Goal: Answer question/provide support: Share knowledge or assist other users

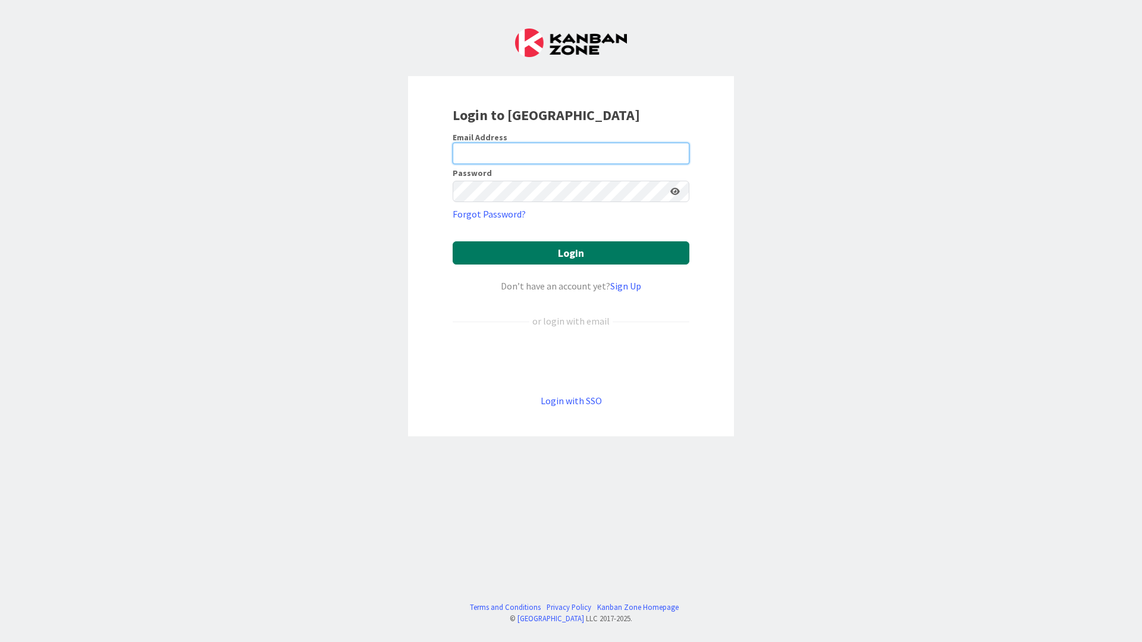
type input "[EMAIL_ADDRESS][PERSON_NAME][DOMAIN_NAME]"
click at [529, 254] on button "Login" at bounding box center [570, 252] width 237 height 23
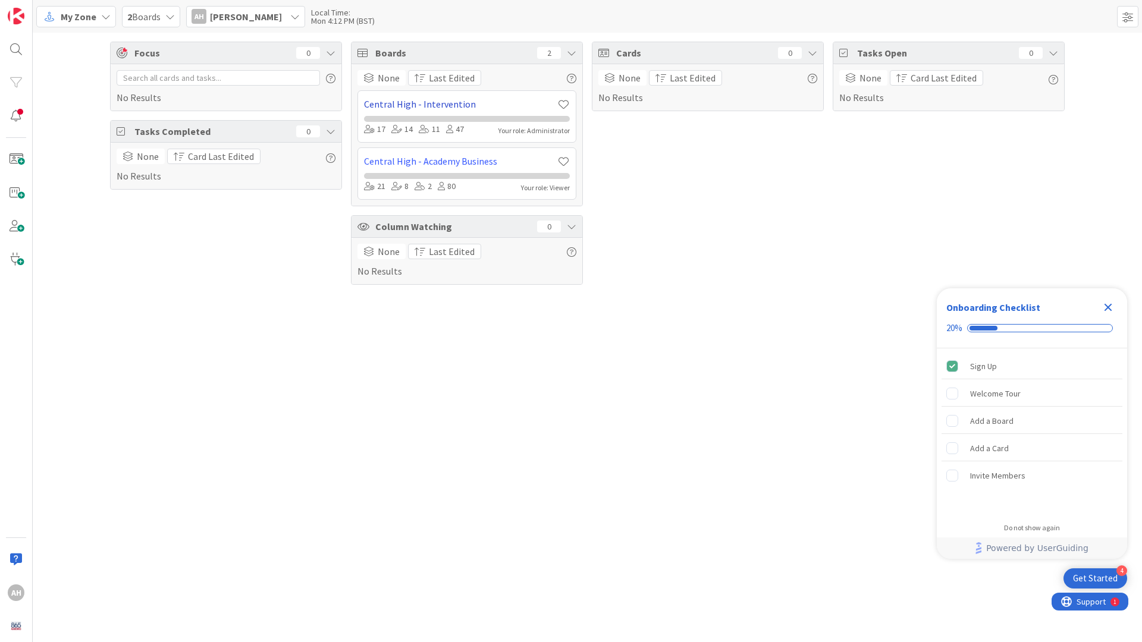
click at [424, 102] on link "Central High - Intervention" at bounding box center [460, 104] width 193 height 14
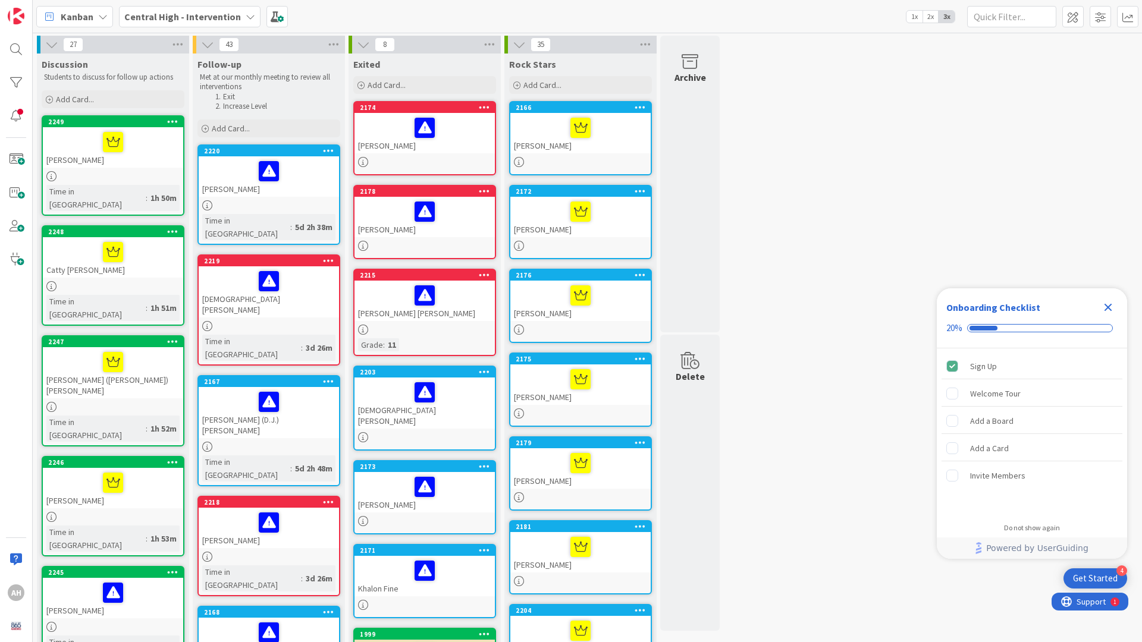
click at [212, 18] on b "Central High - Intervention" at bounding box center [182, 17] width 117 height 12
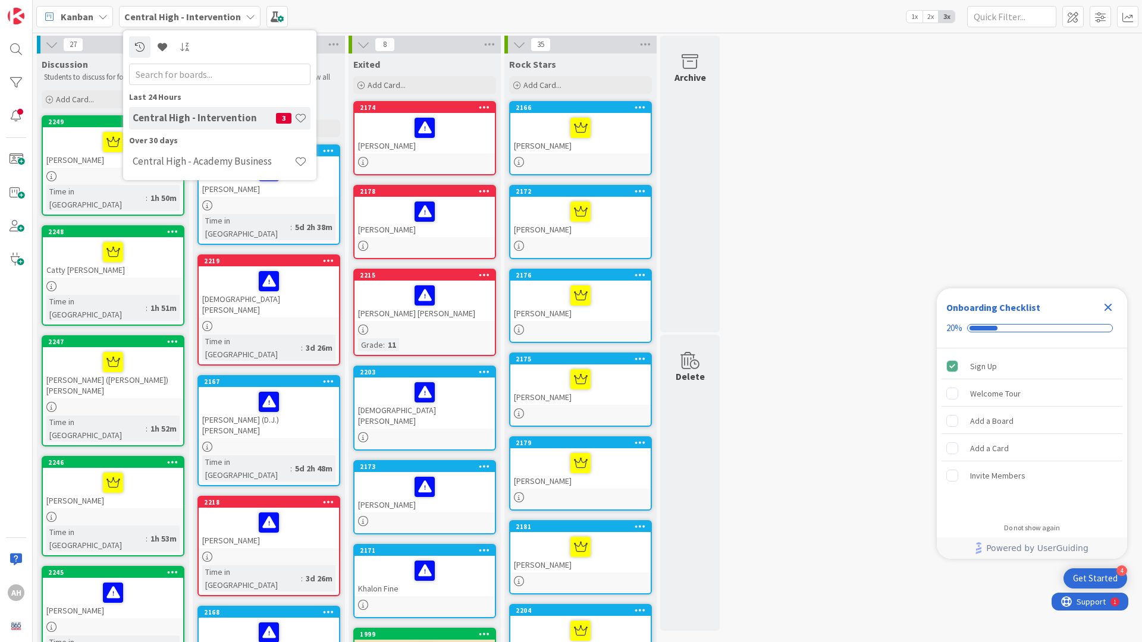
click at [212, 18] on b "Central High - Intervention" at bounding box center [182, 17] width 117 height 12
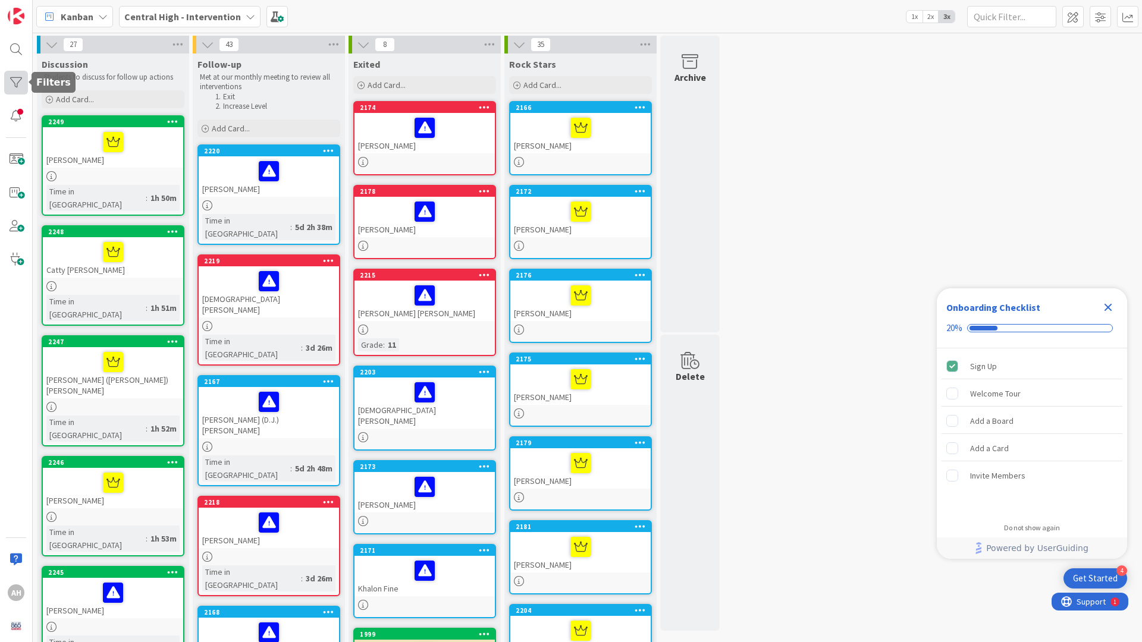
click at [13, 78] on div at bounding box center [16, 83] width 24 height 24
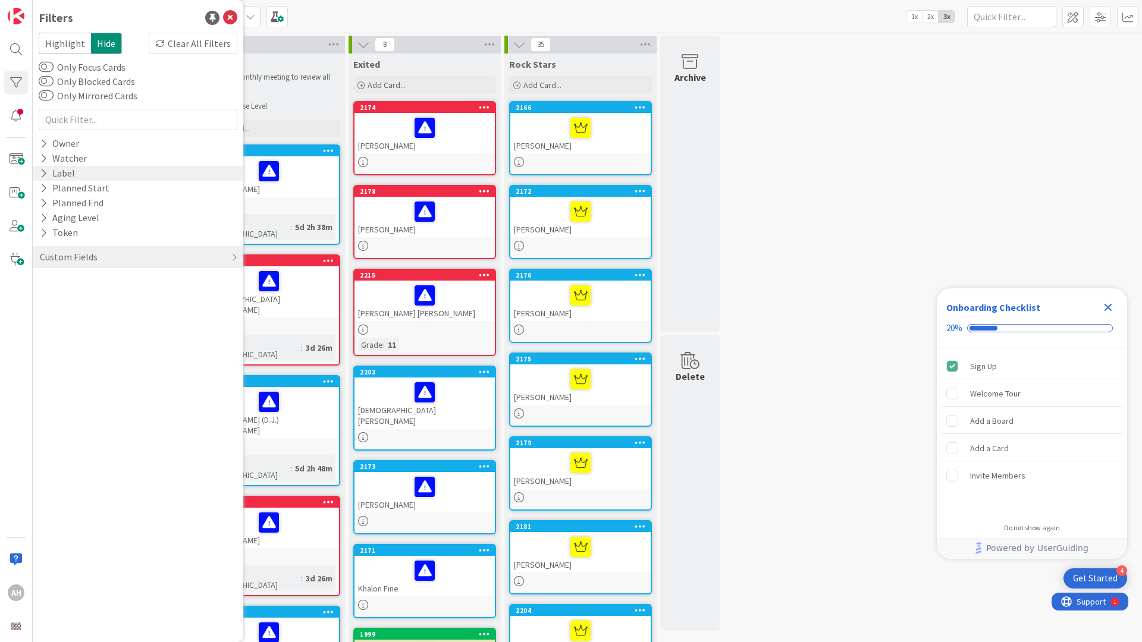
click at [45, 171] on icon at bounding box center [44, 173] width 8 height 10
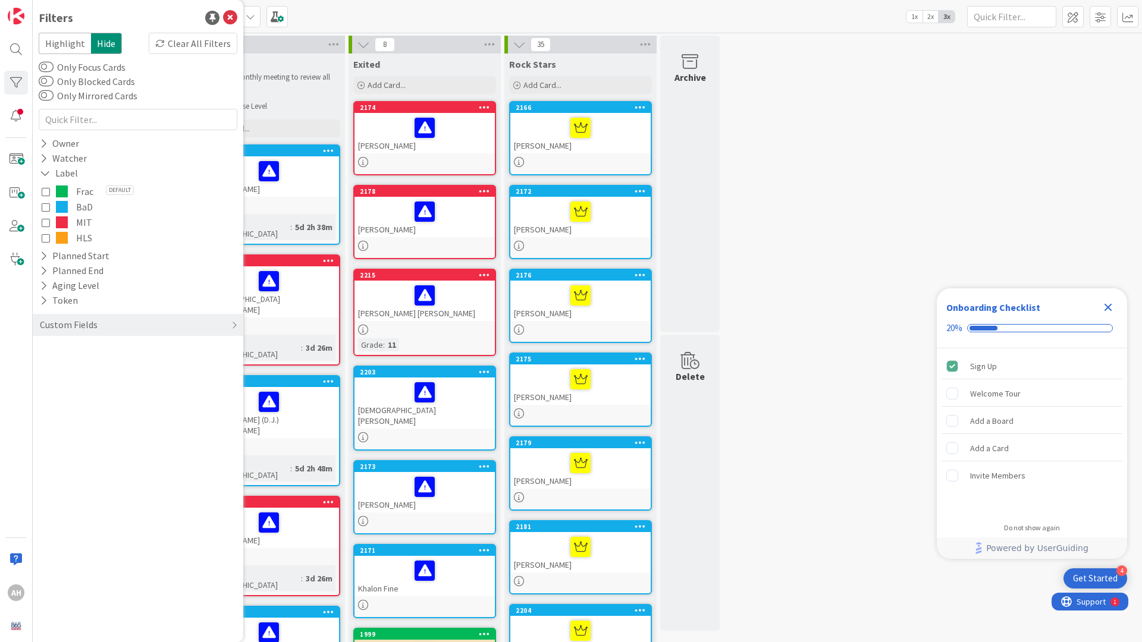
click at [48, 193] on icon at bounding box center [46, 191] width 8 height 8
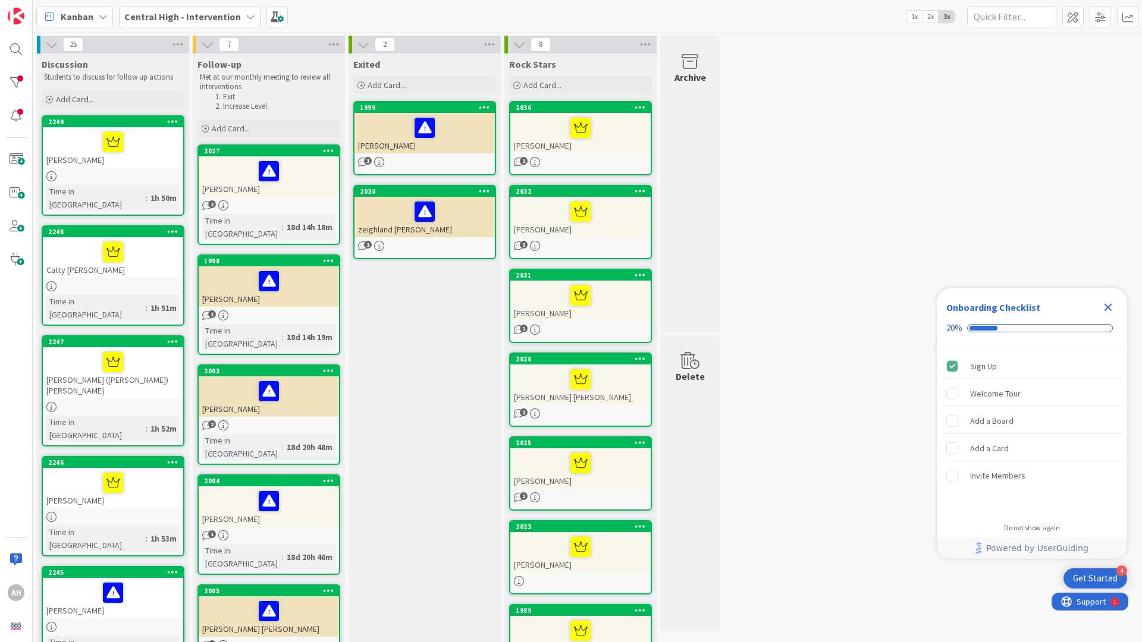
click at [244, 294] on div "1998 [PERSON_NAME] 1 Time in [GEOGRAPHIC_DATA] : 18d 14h 19m" at bounding box center [268, 304] width 143 height 100
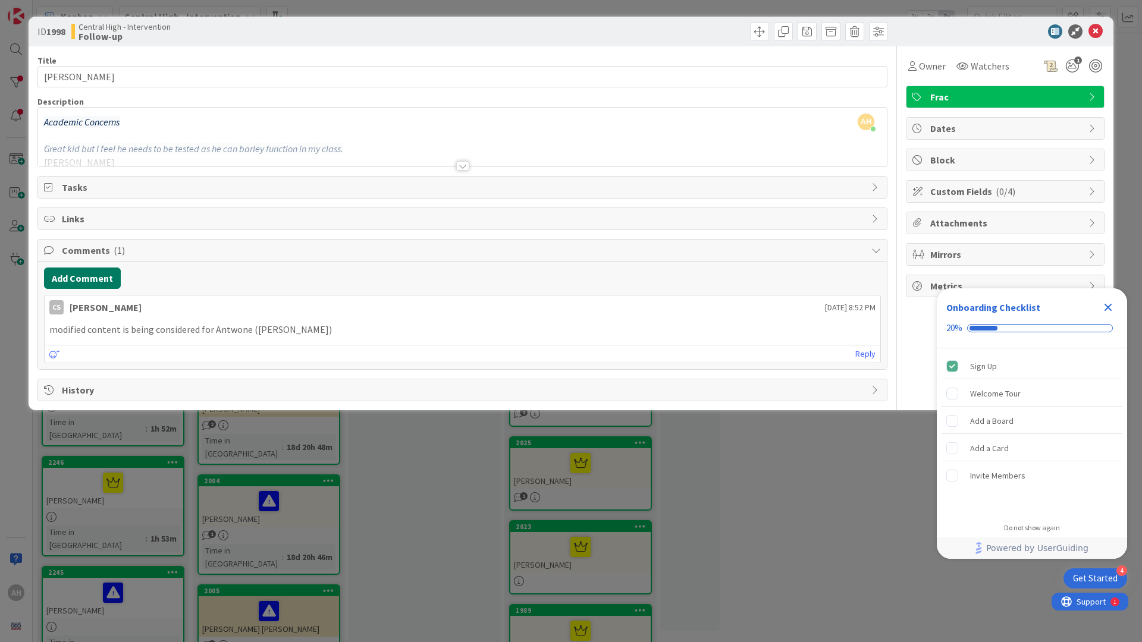
click at [86, 275] on button "Add Comment" at bounding box center [82, 278] width 77 height 21
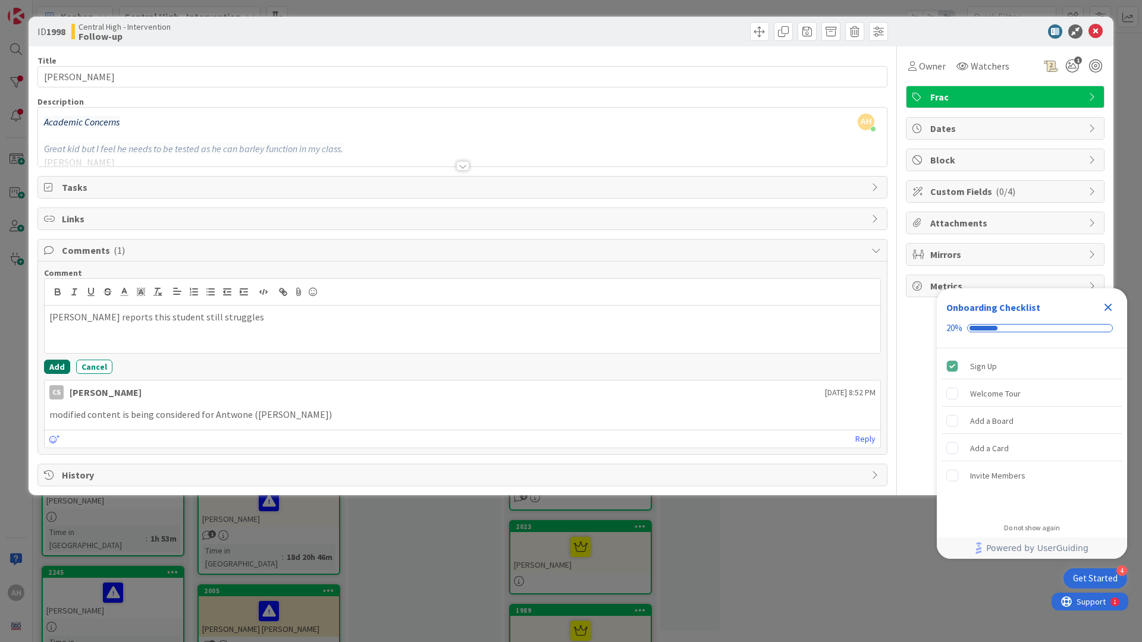
click at [58, 370] on button "Add" at bounding box center [57, 367] width 26 height 14
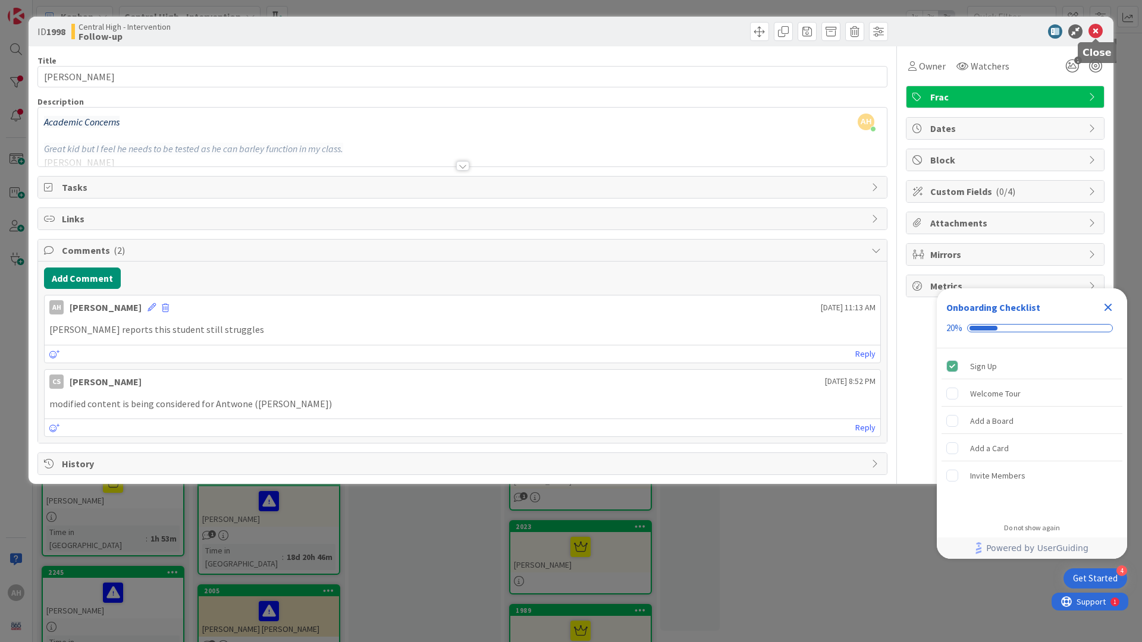
click at [1098, 31] on icon at bounding box center [1095, 31] width 14 height 14
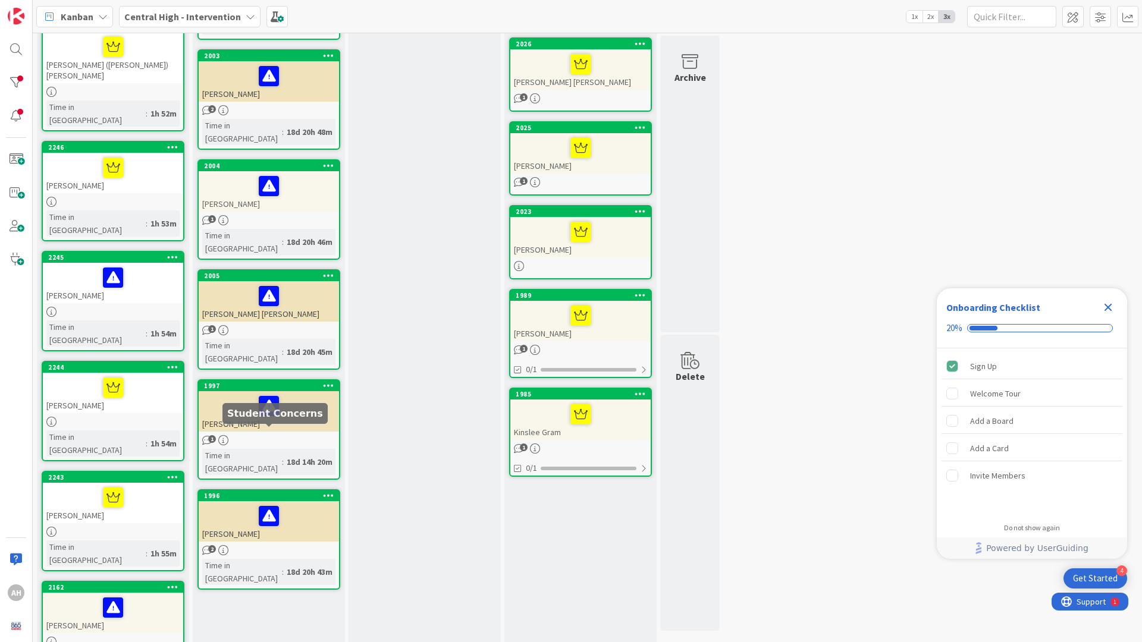
scroll to position [316, 0]
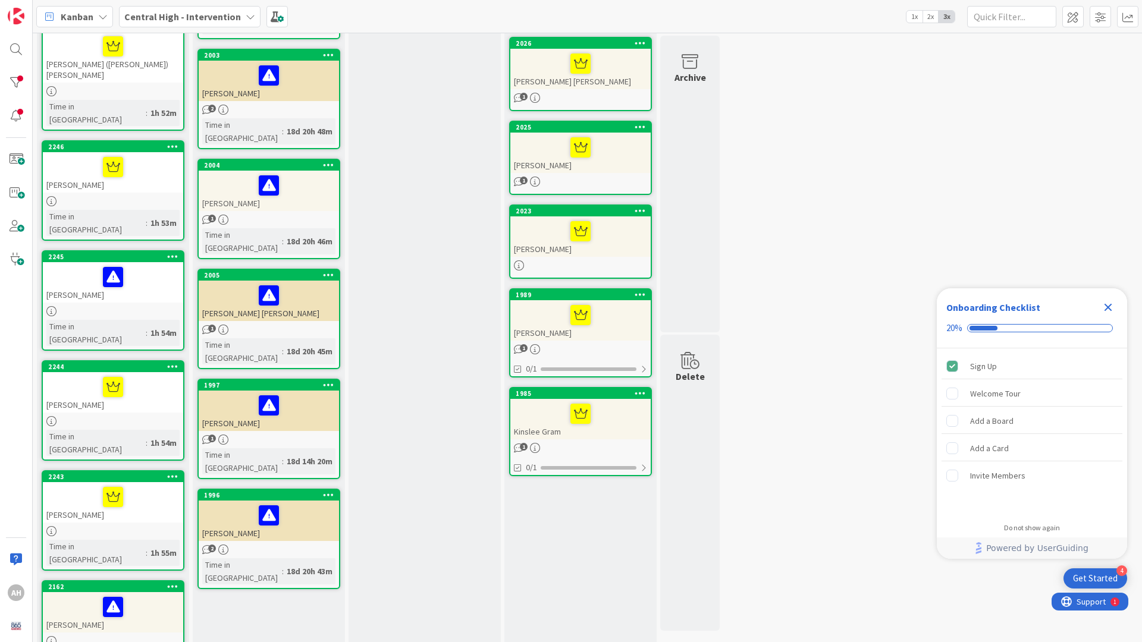
click at [229, 501] on div "[PERSON_NAME]" at bounding box center [269, 521] width 140 height 40
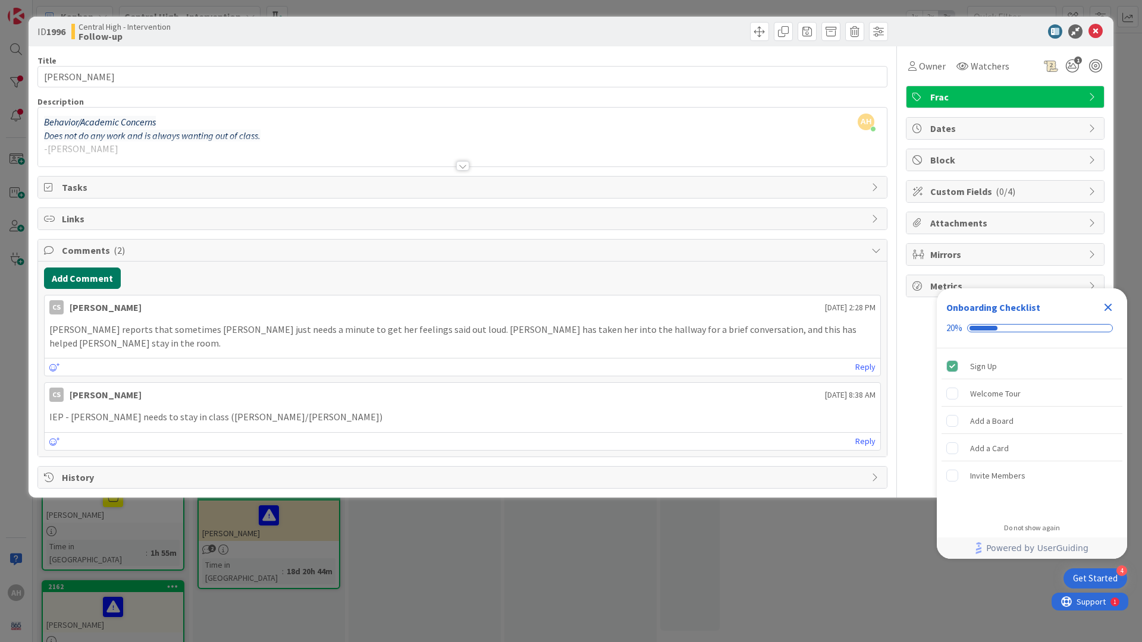
click at [82, 280] on button "Add Comment" at bounding box center [82, 278] width 77 height 21
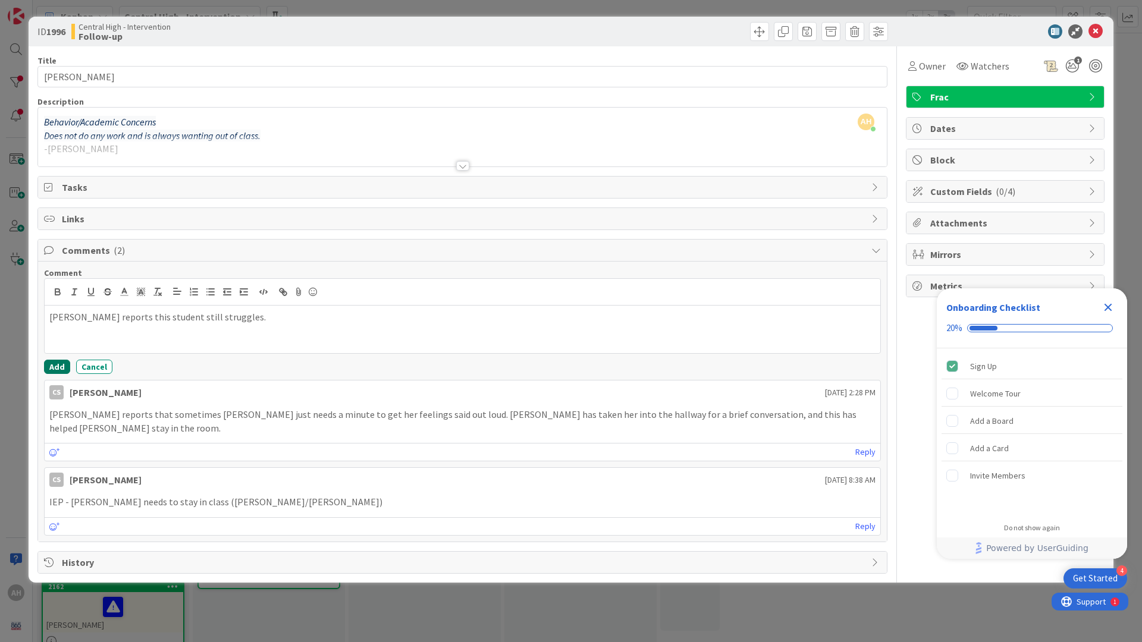
click at [63, 364] on button "Add" at bounding box center [57, 367] width 26 height 14
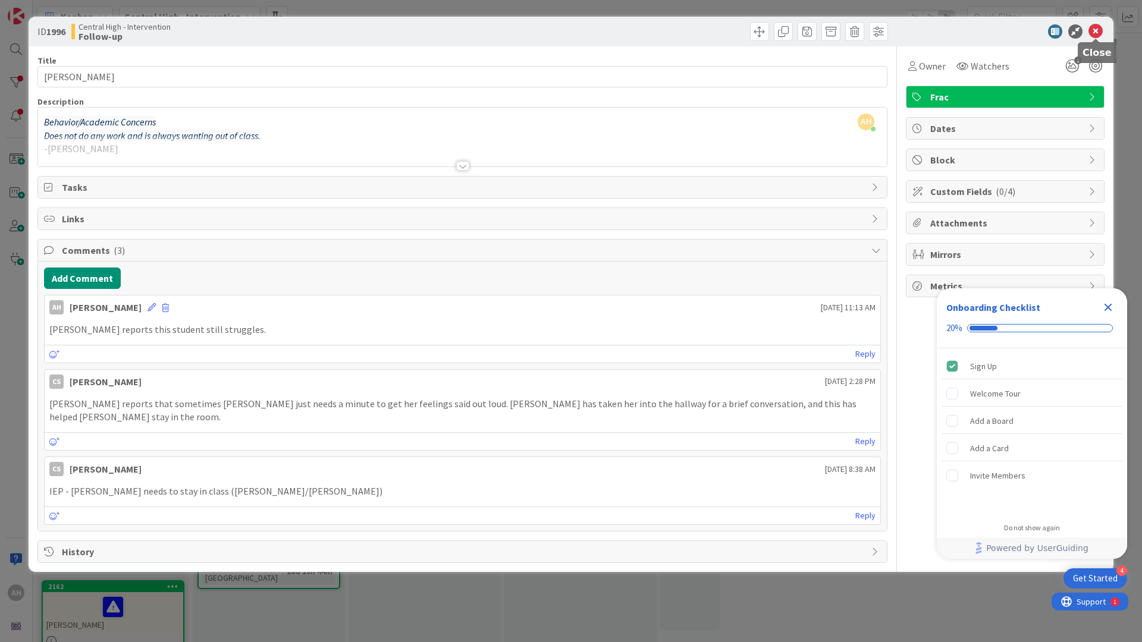
click at [1099, 30] on icon at bounding box center [1095, 31] width 14 height 14
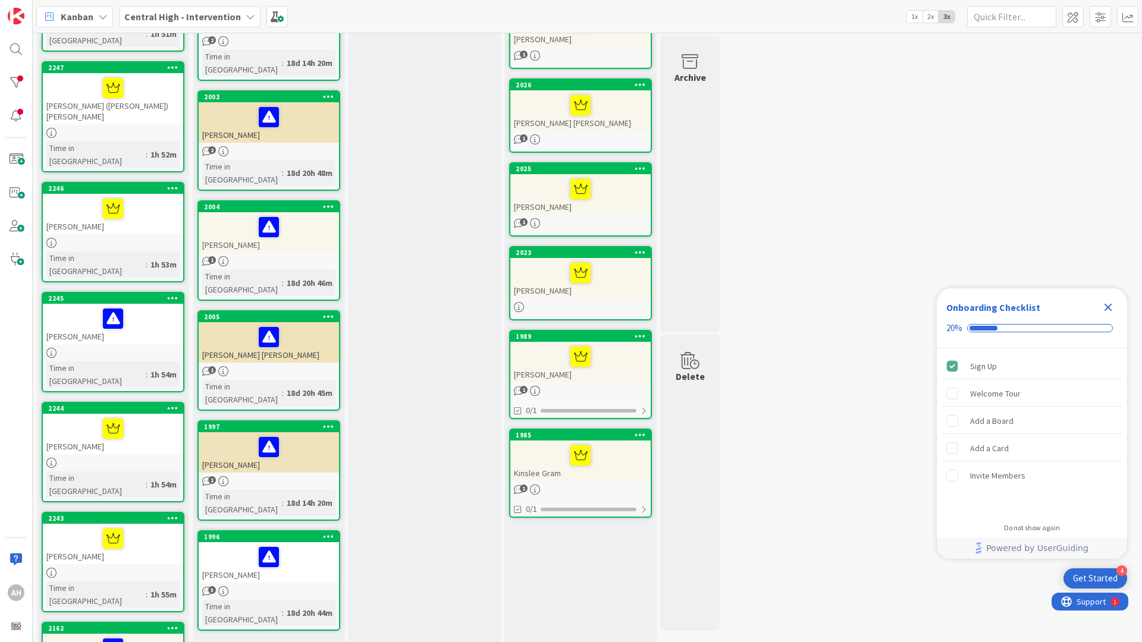
scroll to position [273, 0]
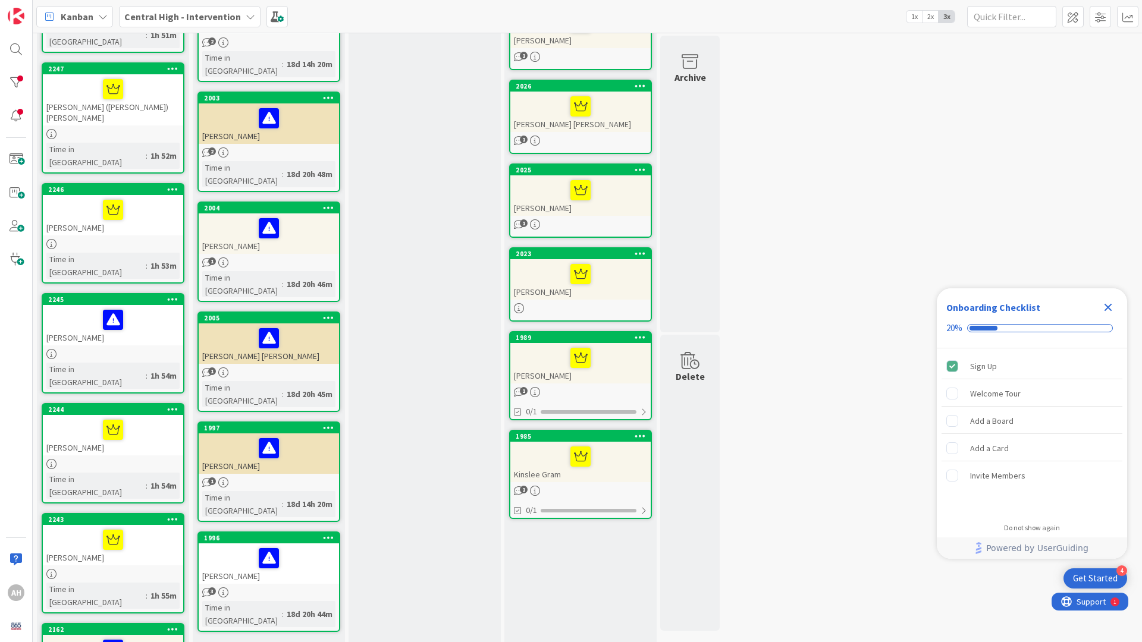
click at [233, 323] on div "[PERSON_NAME] [PERSON_NAME]" at bounding box center [269, 343] width 140 height 40
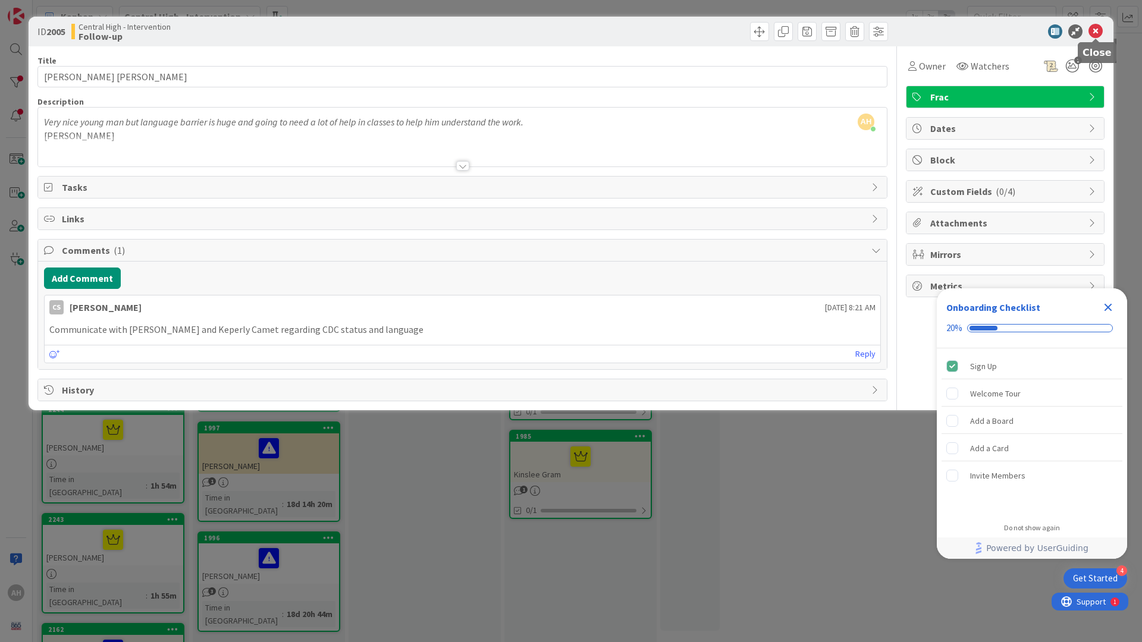
click at [1098, 27] on icon at bounding box center [1095, 31] width 14 height 14
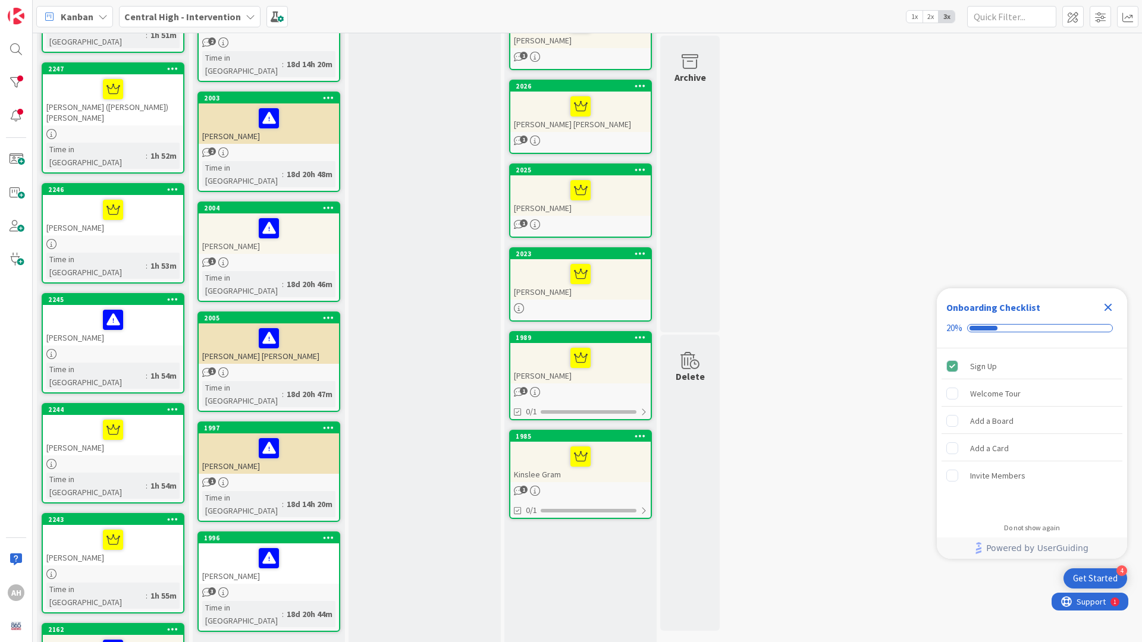
click at [71, 525] on div "[PERSON_NAME]" at bounding box center [113, 545] width 140 height 40
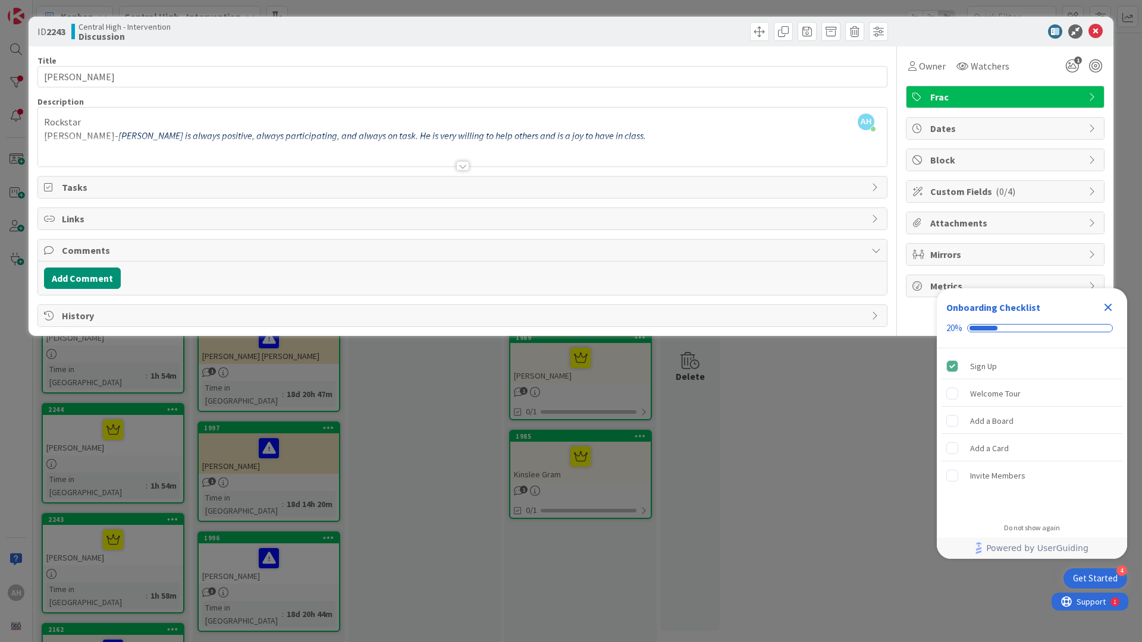
click at [458, 165] on div at bounding box center [462, 166] width 13 height 10
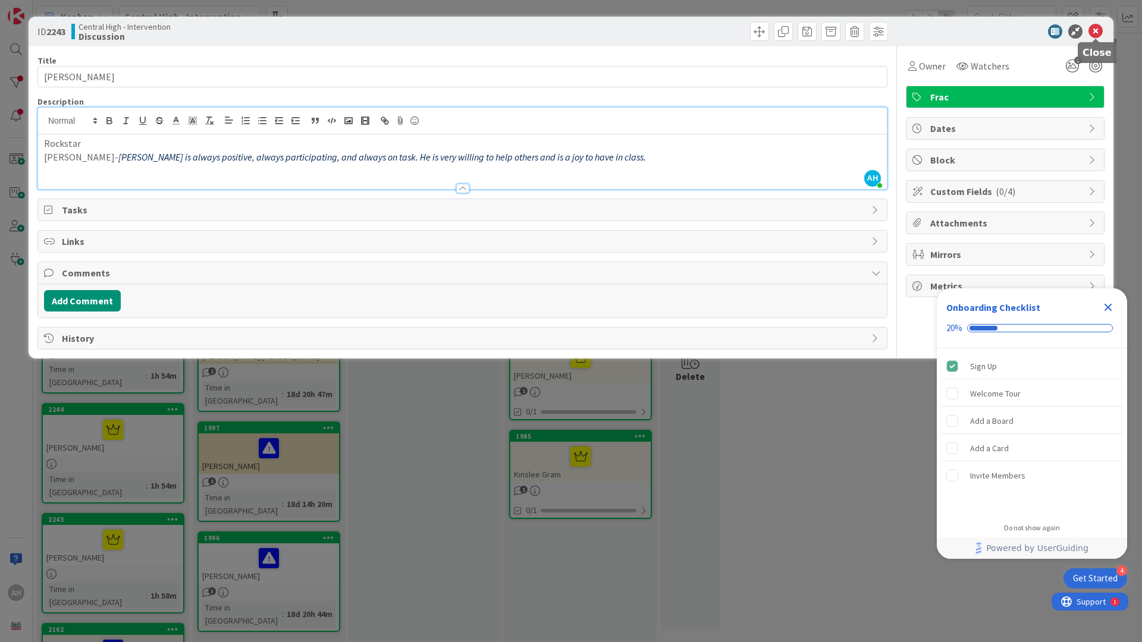
click at [1096, 35] on icon at bounding box center [1095, 31] width 14 height 14
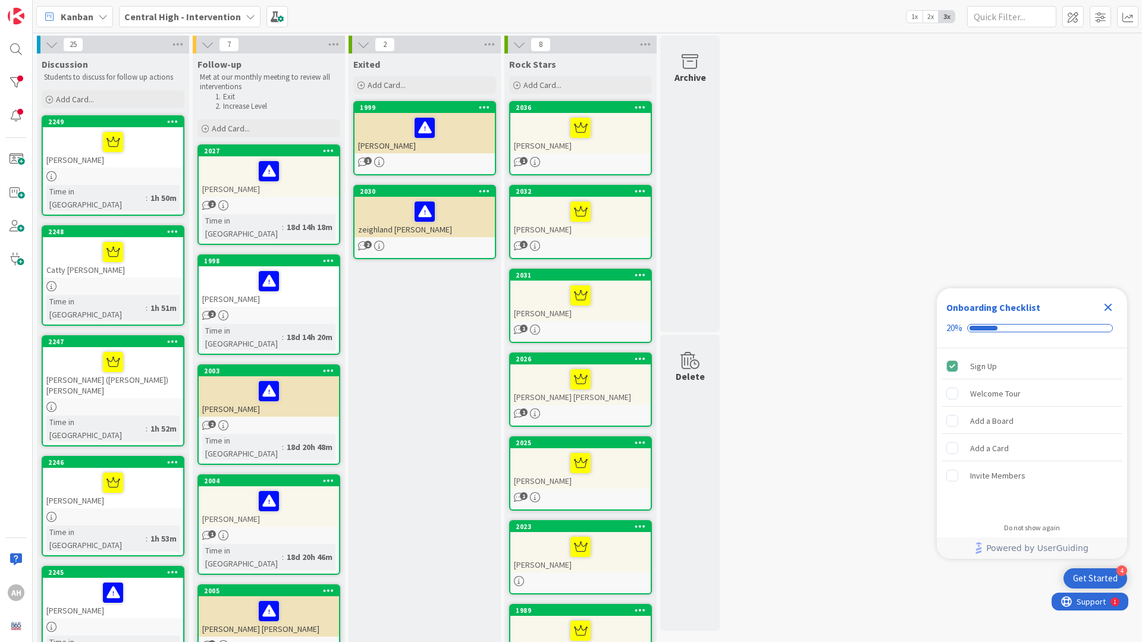
click at [80, 152] on div at bounding box center [112, 142] width 133 height 25
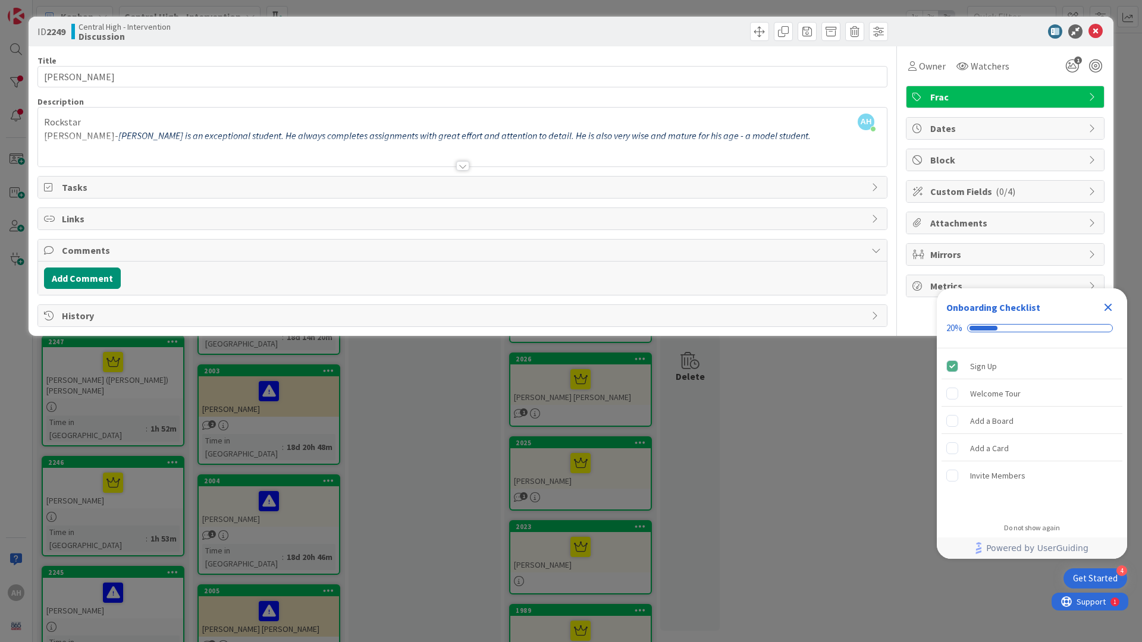
click at [462, 168] on div at bounding box center [462, 166] width 13 height 10
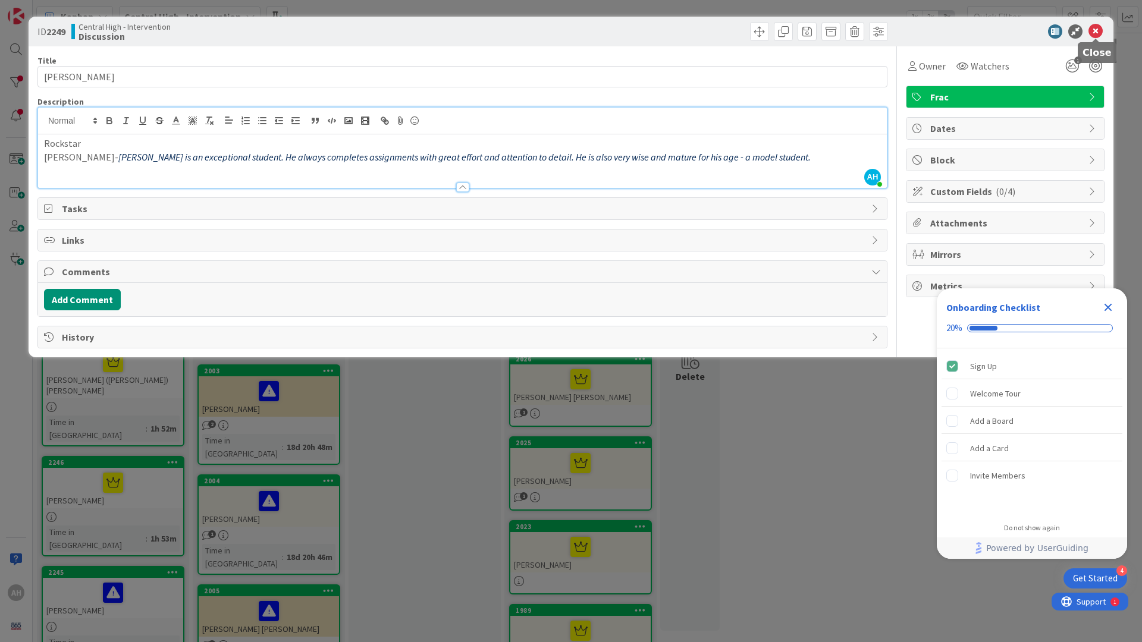
click at [1096, 36] on icon at bounding box center [1095, 31] width 14 height 14
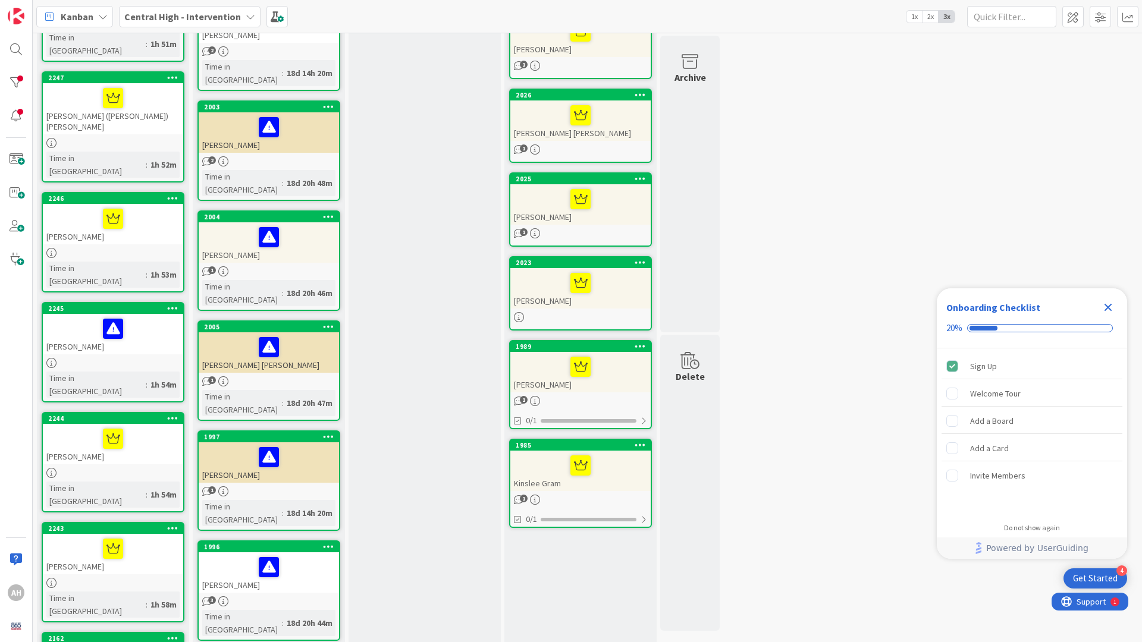
scroll to position [335, 0]
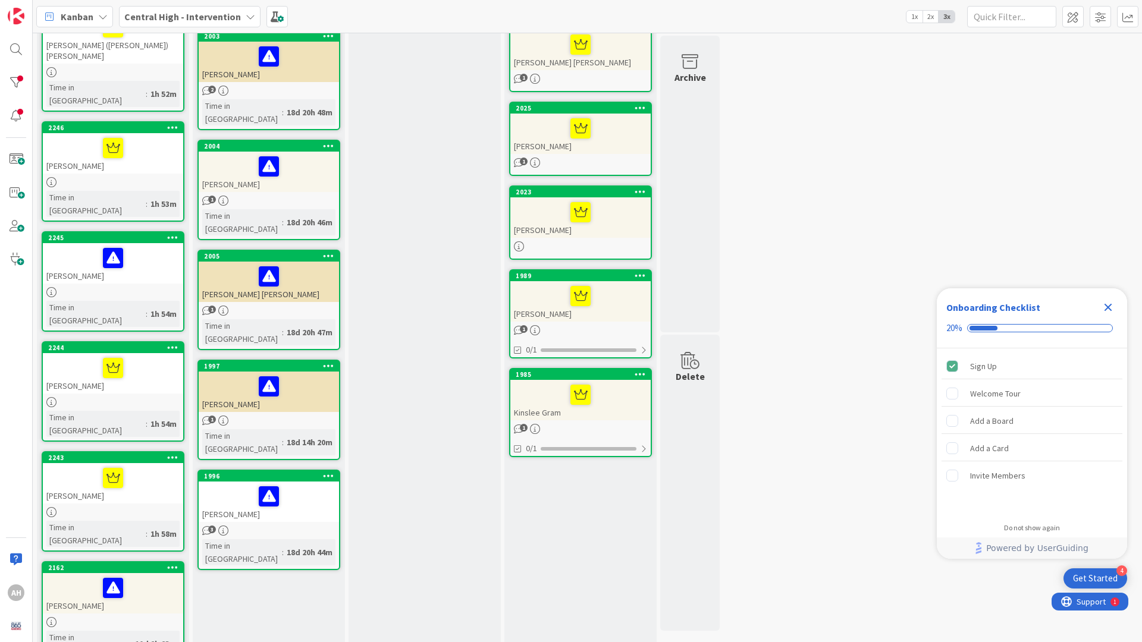
click at [238, 374] on div at bounding box center [268, 386] width 133 height 25
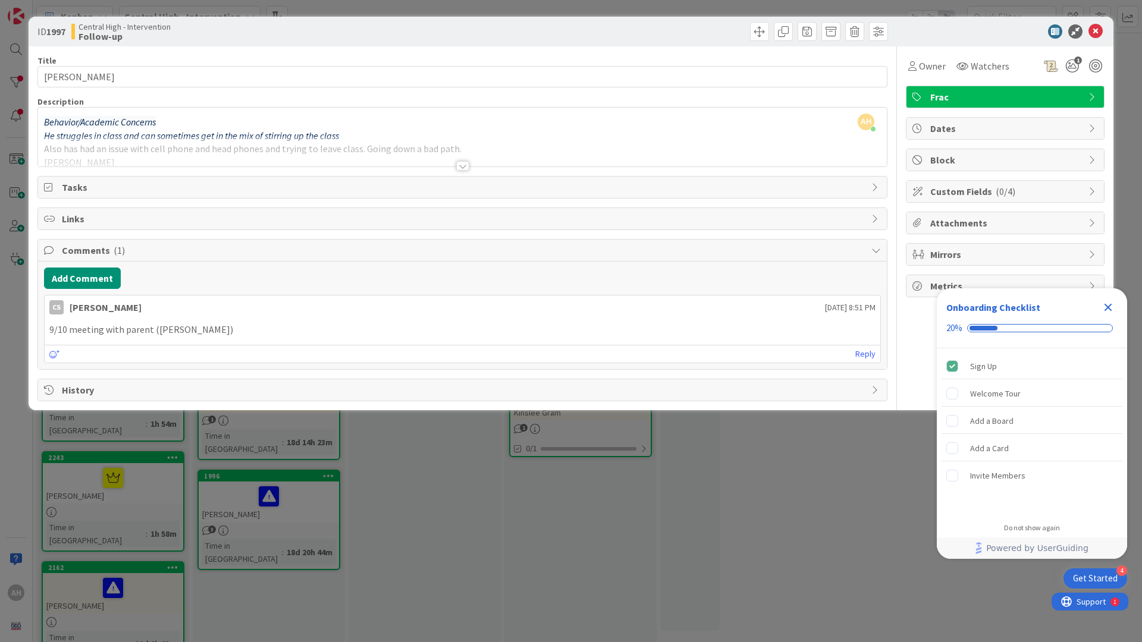
click at [465, 168] on div at bounding box center [462, 166] width 13 height 10
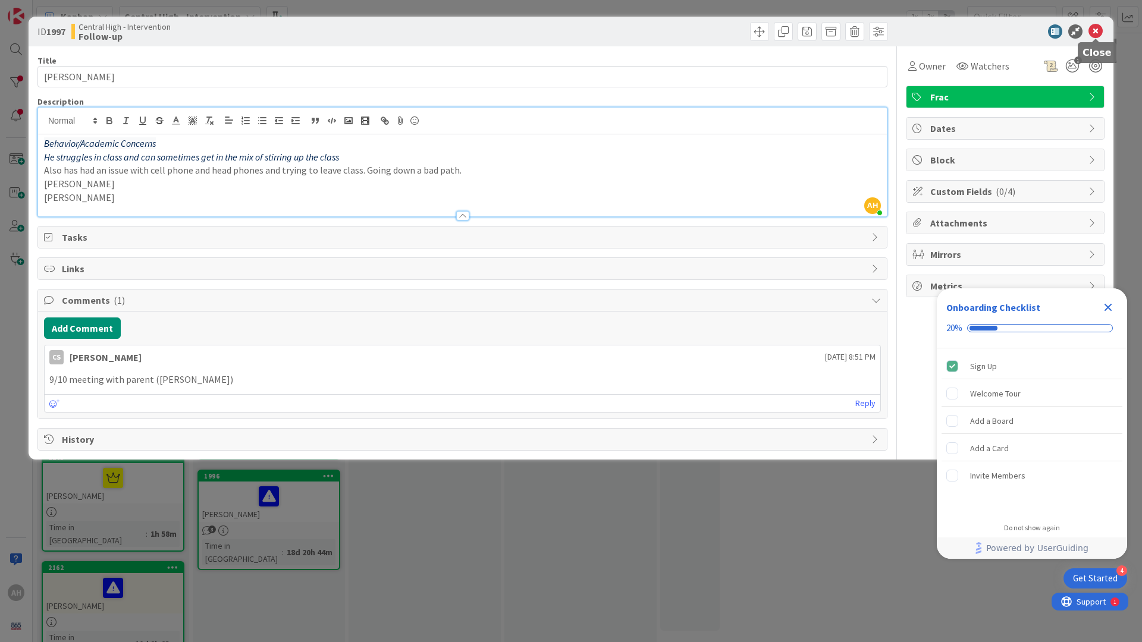
click at [1097, 29] on icon at bounding box center [1095, 31] width 14 height 14
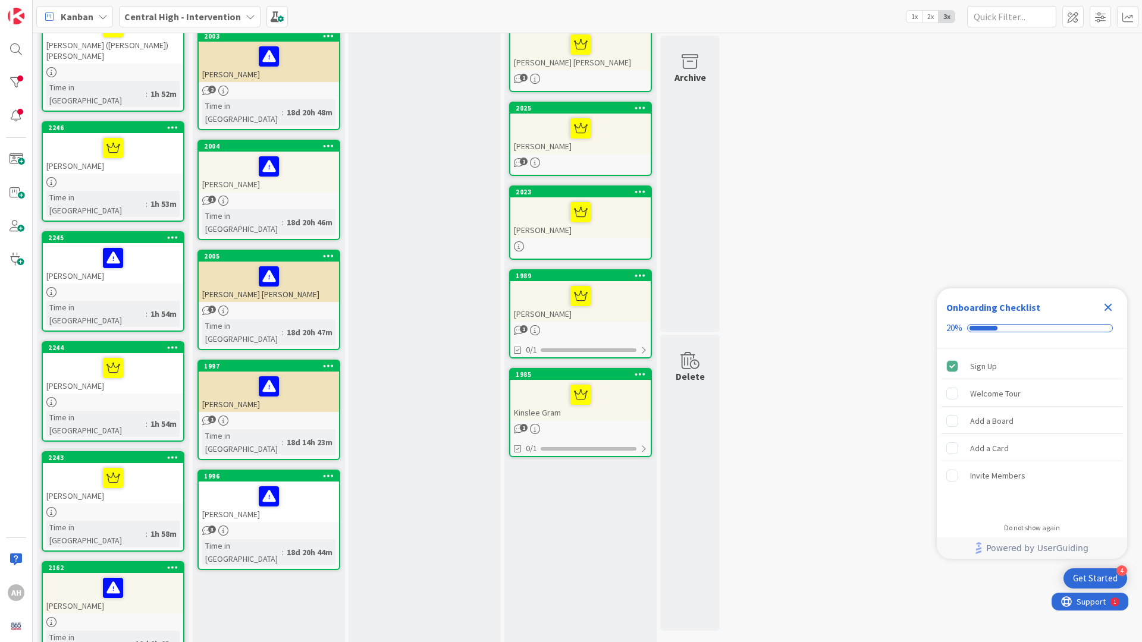
click at [231, 484] on div at bounding box center [268, 496] width 133 height 25
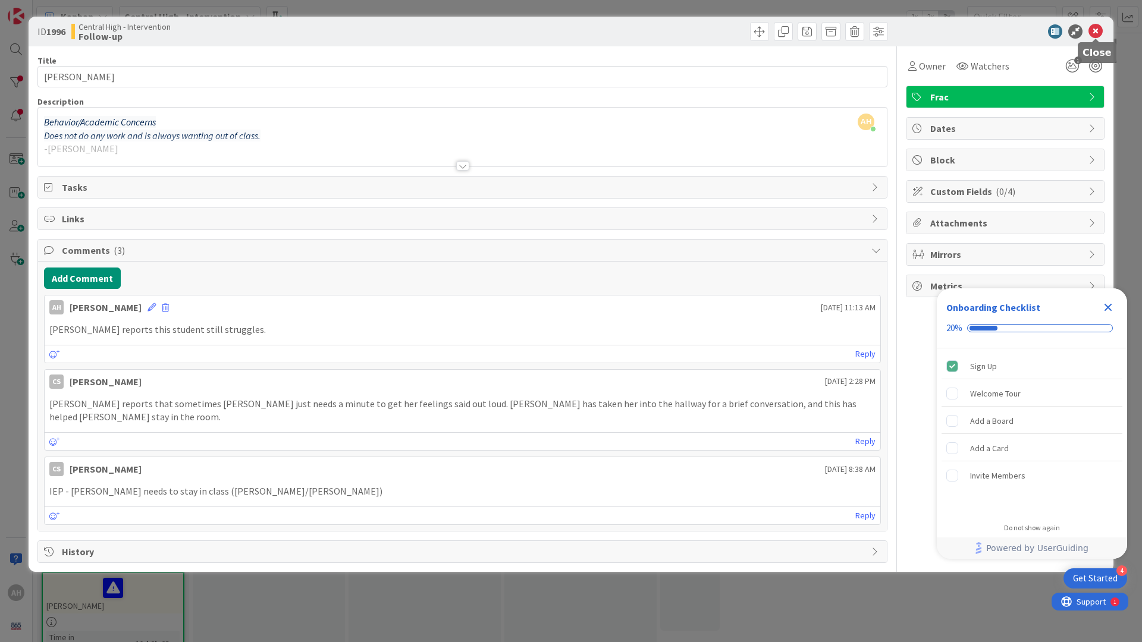
click at [1099, 28] on icon at bounding box center [1095, 31] width 14 height 14
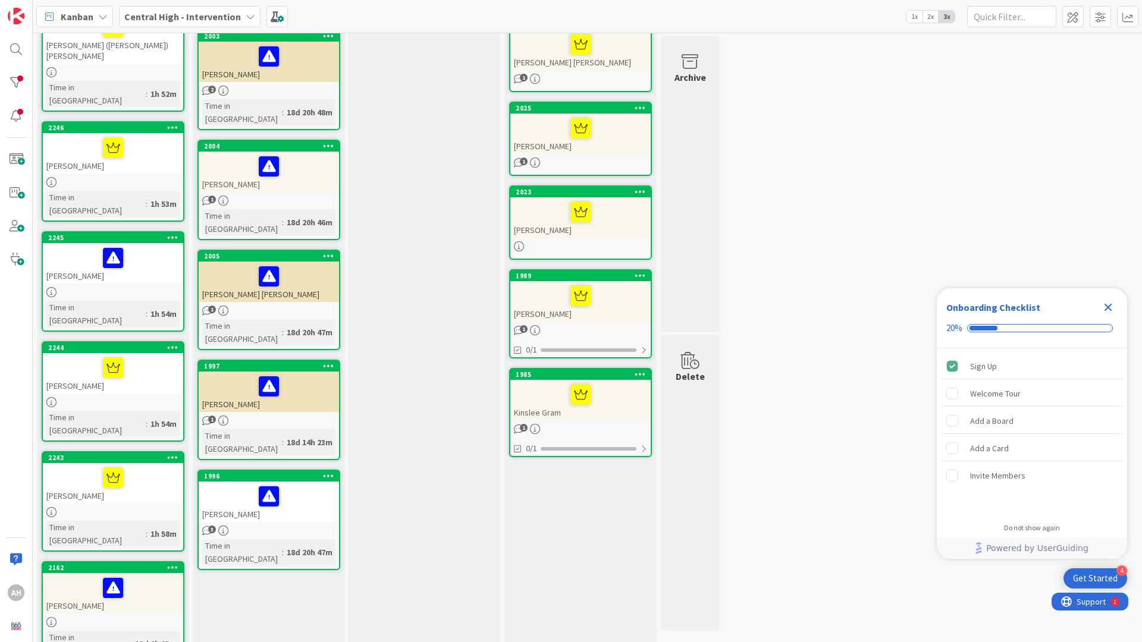
click at [249, 154] on div at bounding box center [268, 166] width 133 height 25
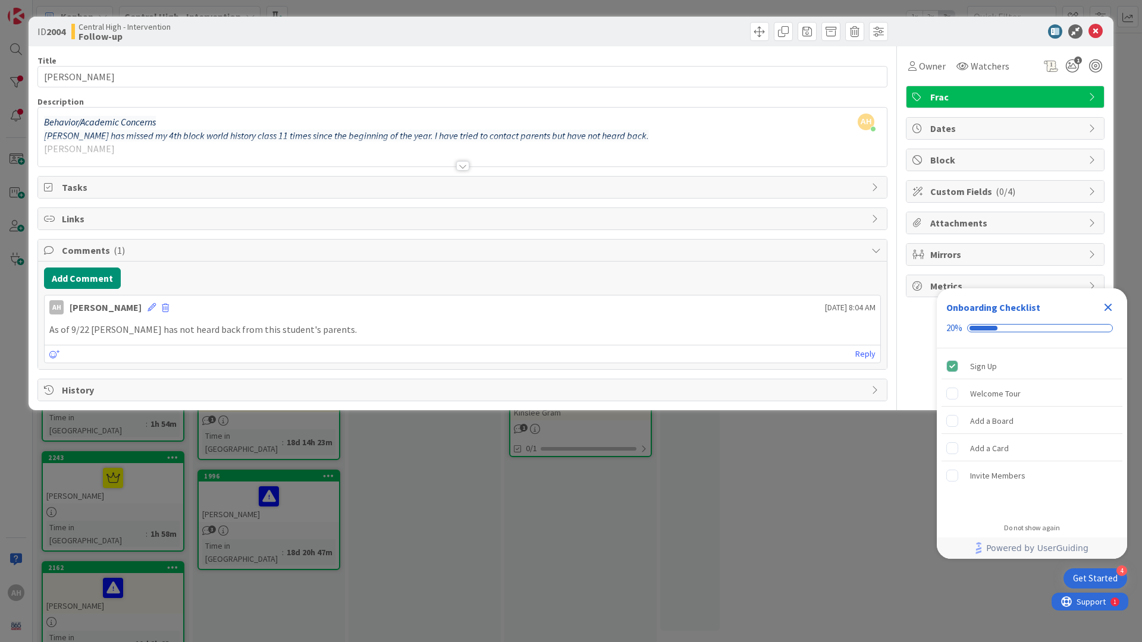
click at [467, 166] on div at bounding box center [462, 166] width 13 height 10
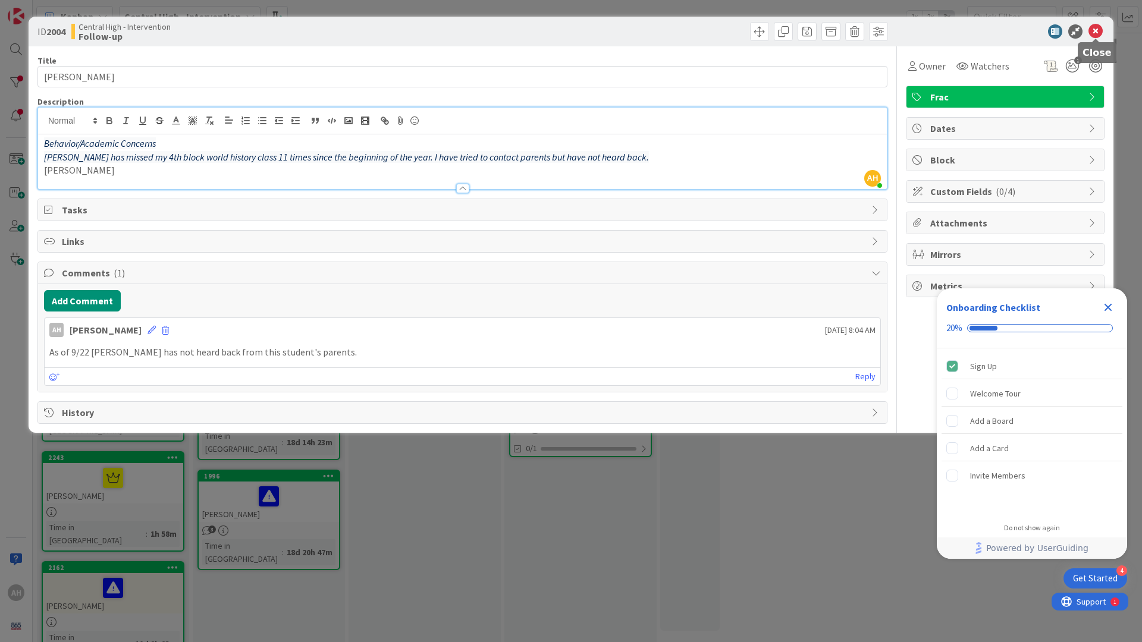
click at [1098, 32] on icon at bounding box center [1095, 31] width 14 height 14
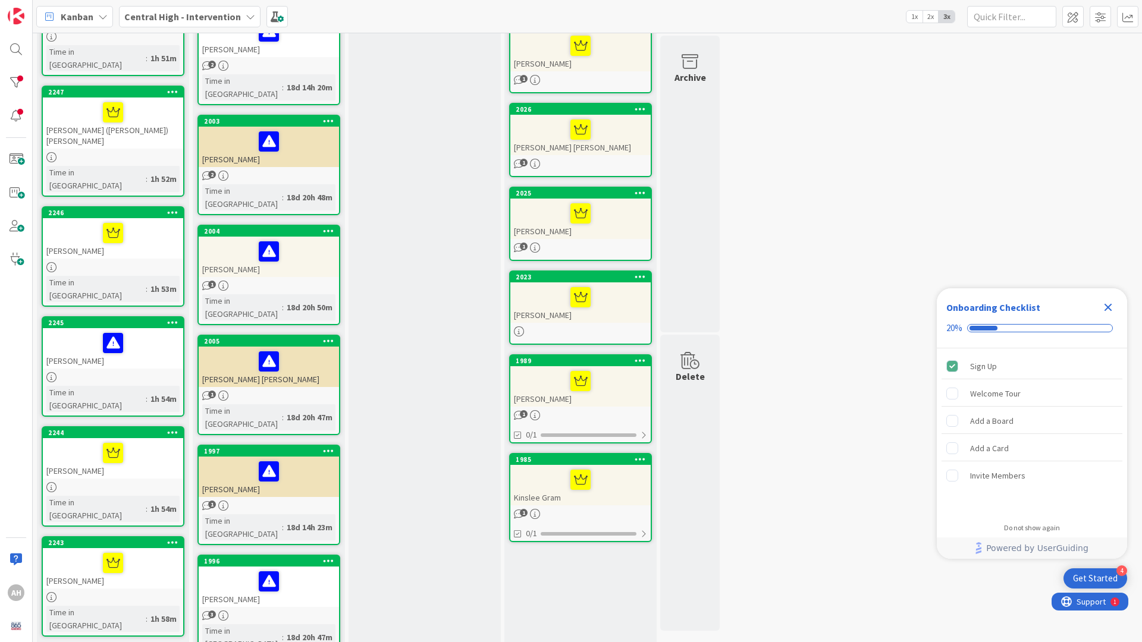
click at [241, 132] on div "[PERSON_NAME]" at bounding box center [269, 147] width 140 height 40
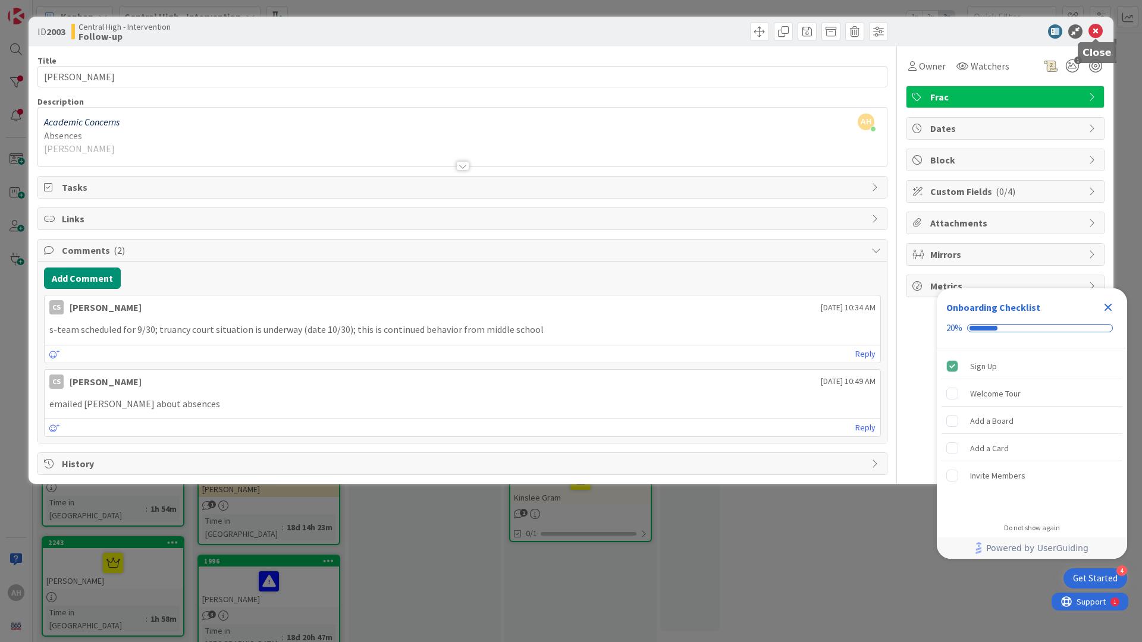
click at [1099, 36] on icon at bounding box center [1095, 31] width 14 height 14
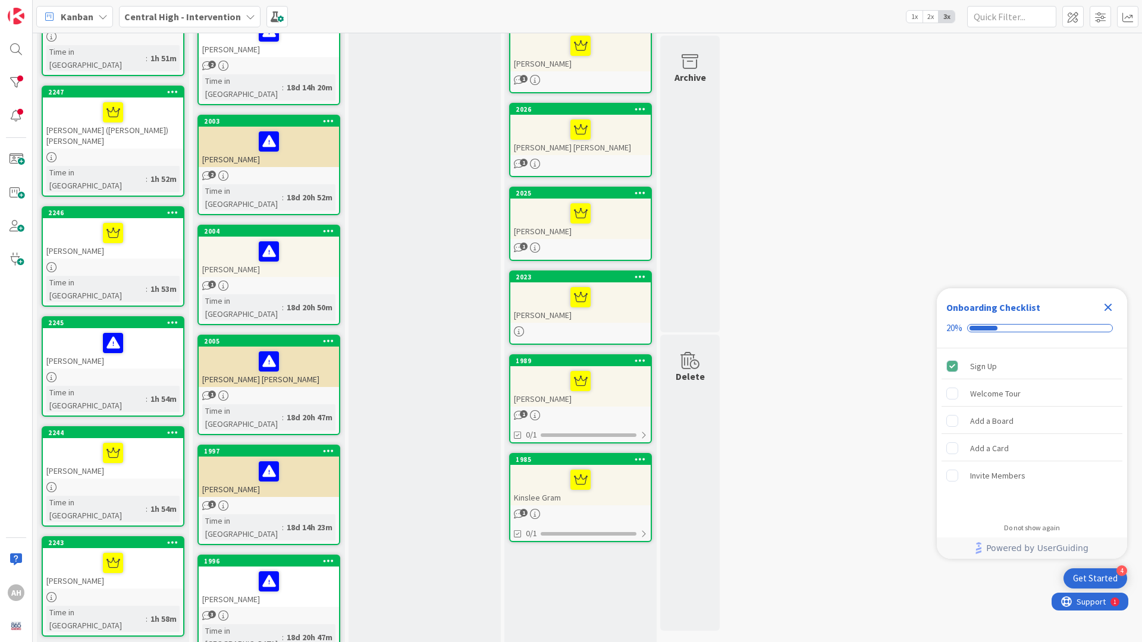
click at [220, 131] on div "[PERSON_NAME]" at bounding box center [269, 147] width 140 height 40
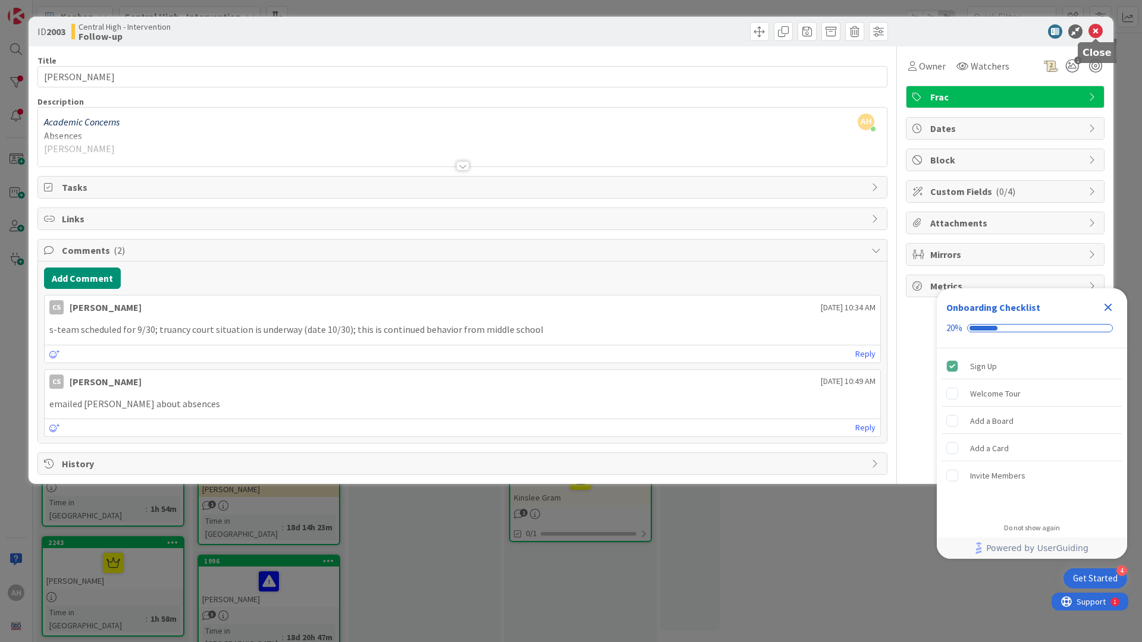
click at [1095, 35] on icon at bounding box center [1095, 31] width 14 height 14
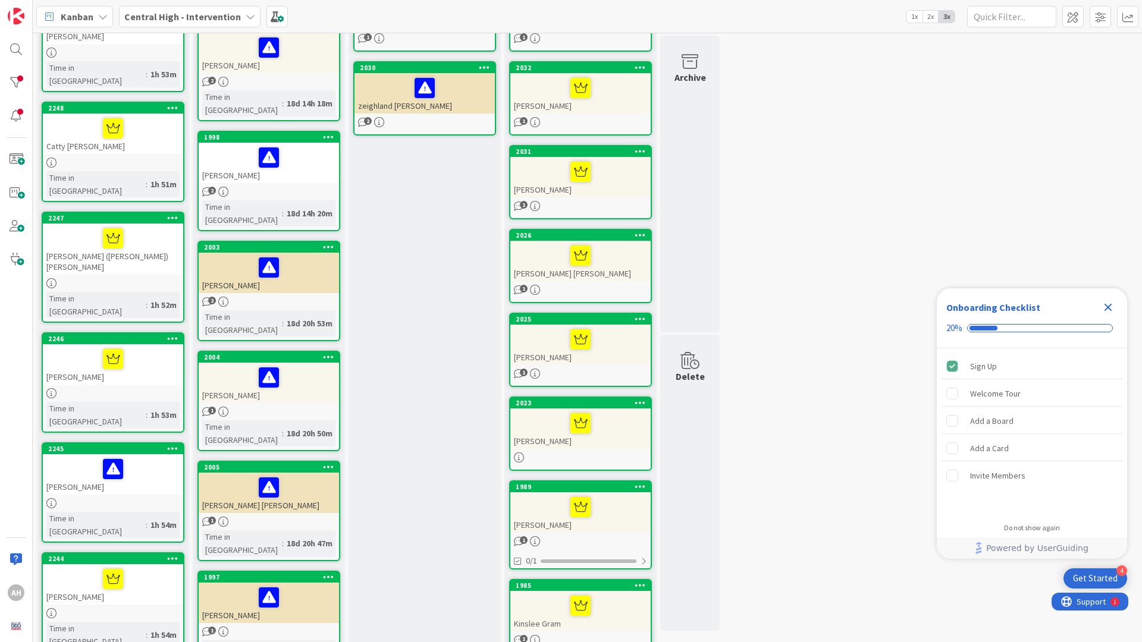
click at [231, 157] on div "[PERSON_NAME]" at bounding box center [269, 163] width 140 height 40
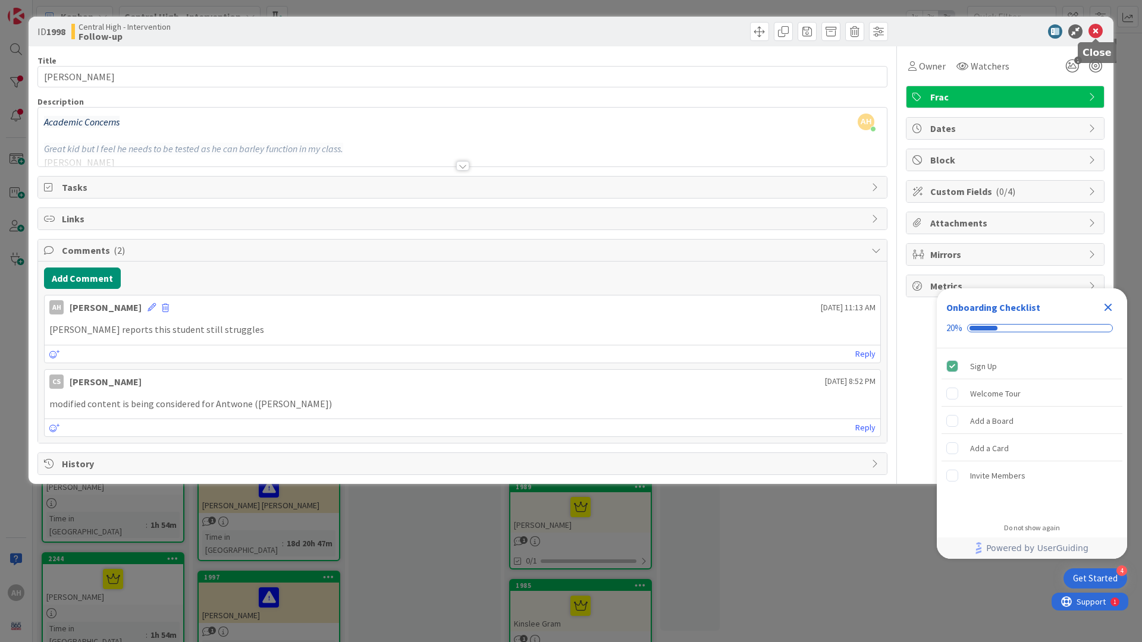
click at [1097, 30] on icon at bounding box center [1095, 31] width 14 height 14
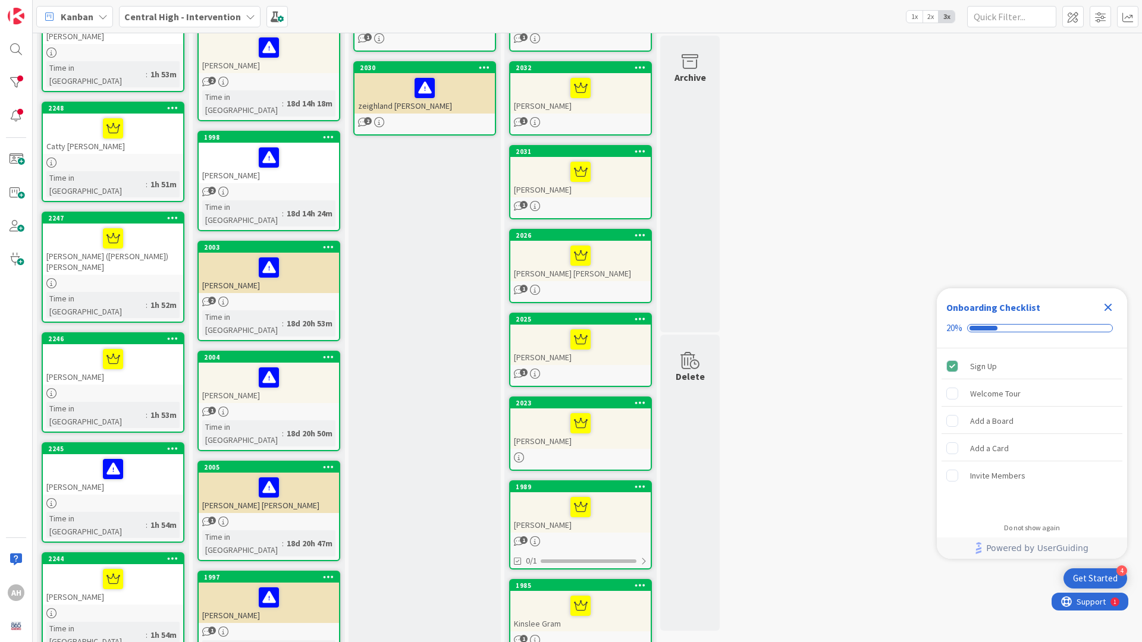
click at [229, 161] on div "[PERSON_NAME]" at bounding box center [269, 163] width 140 height 40
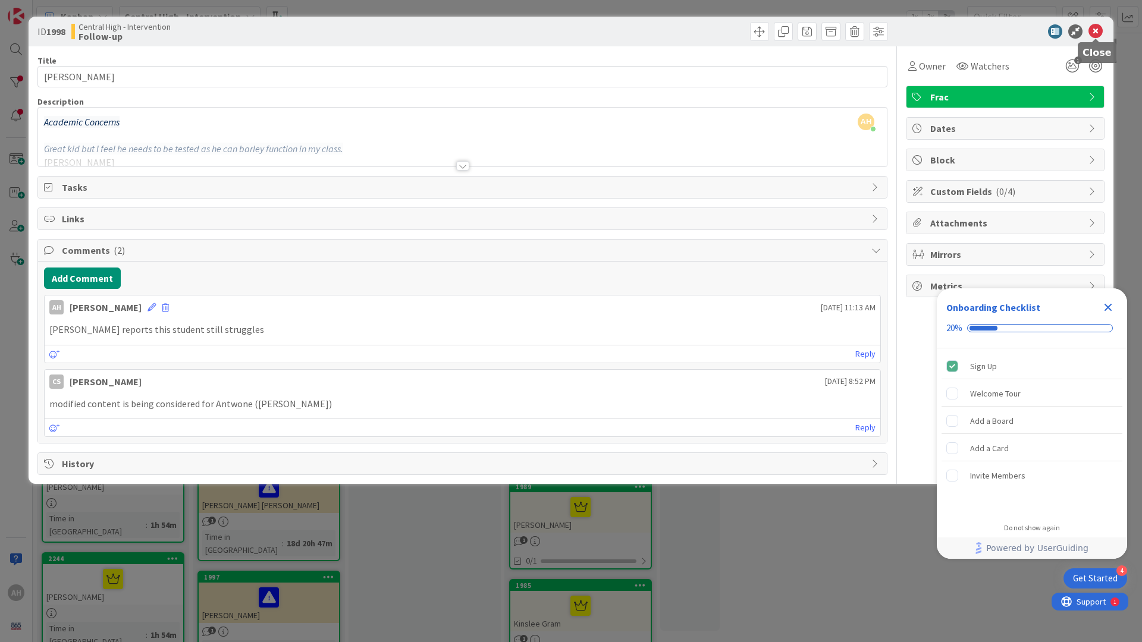
click at [1095, 30] on icon at bounding box center [1095, 31] width 14 height 14
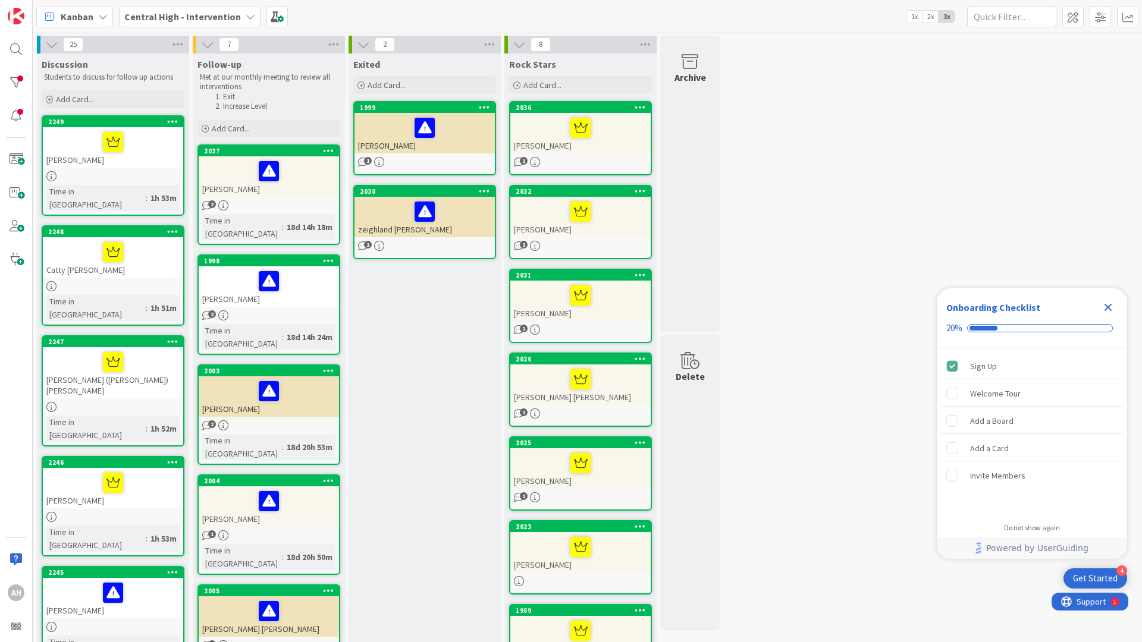
click at [225, 174] on div at bounding box center [268, 171] width 133 height 25
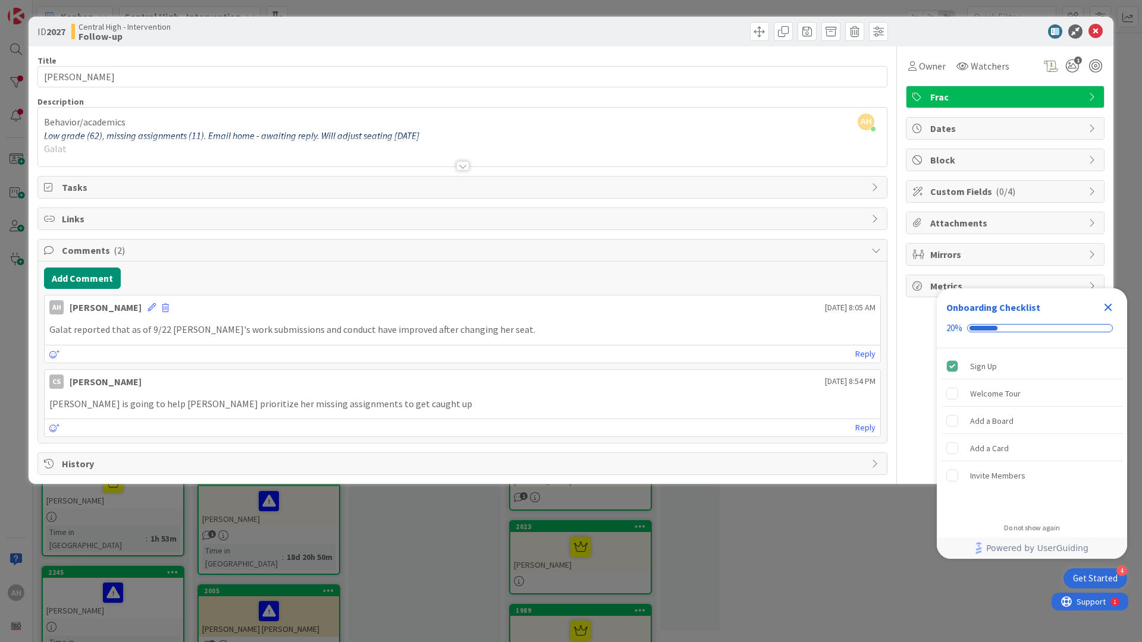
click at [464, 161] on div at bounding box center [462, 166] width 13 height 10
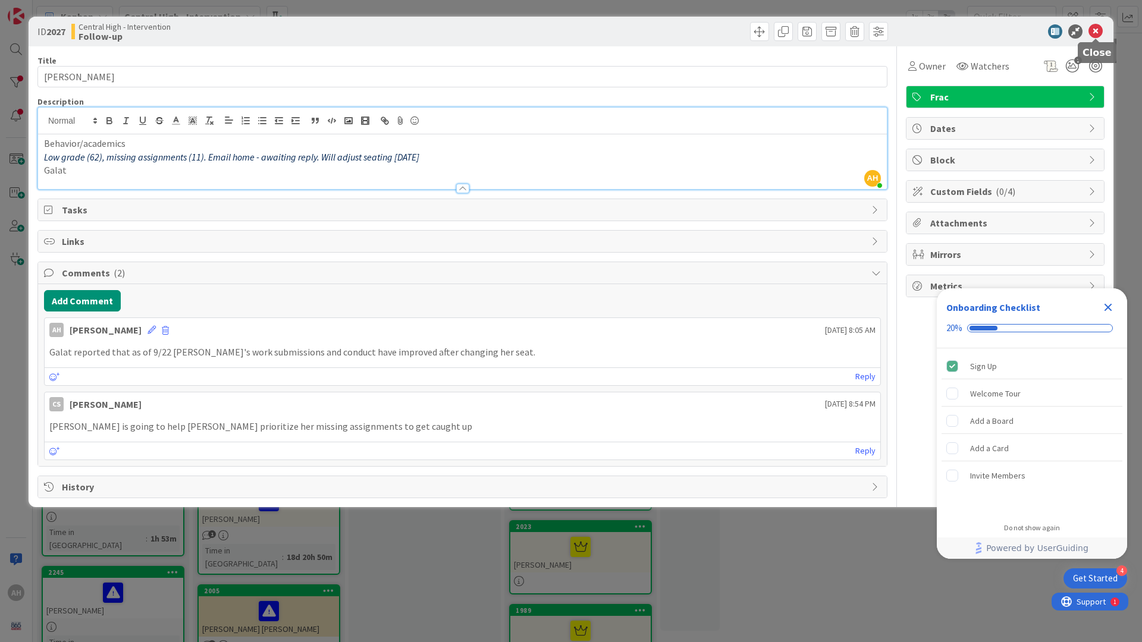
click at [1098, 34] on icon at bounding box center [1095, 31] width 14 height 14
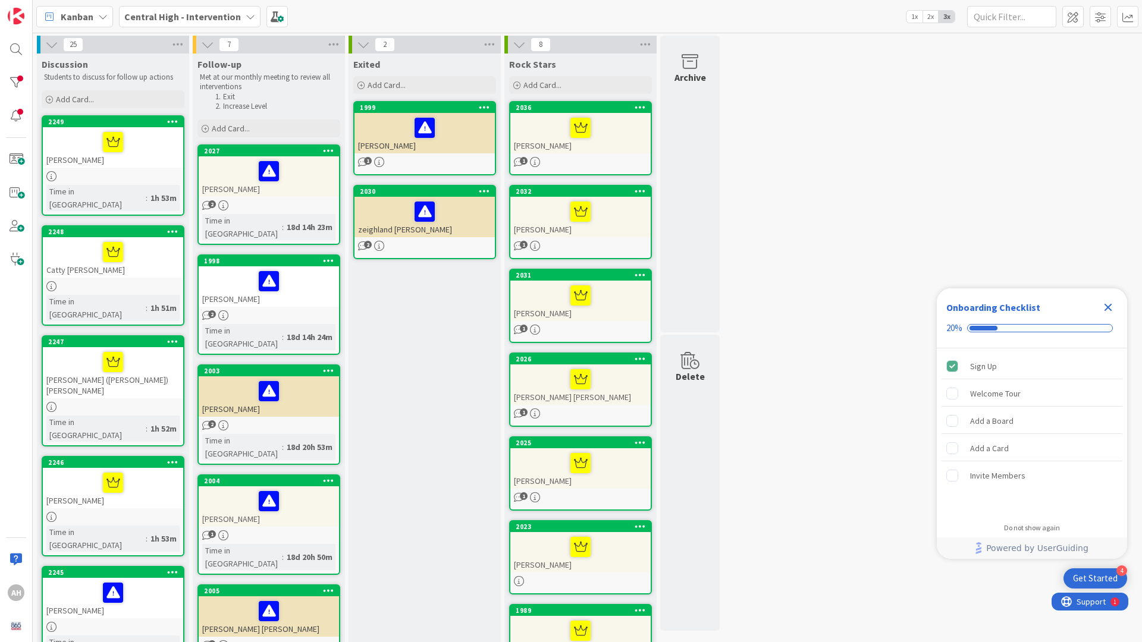
click at [81, 350] on div "[PERSON_NAME] ([PERSON_NAME]) [PERSON_NAME]" at bounding box center [113, 372] width 140 height 51
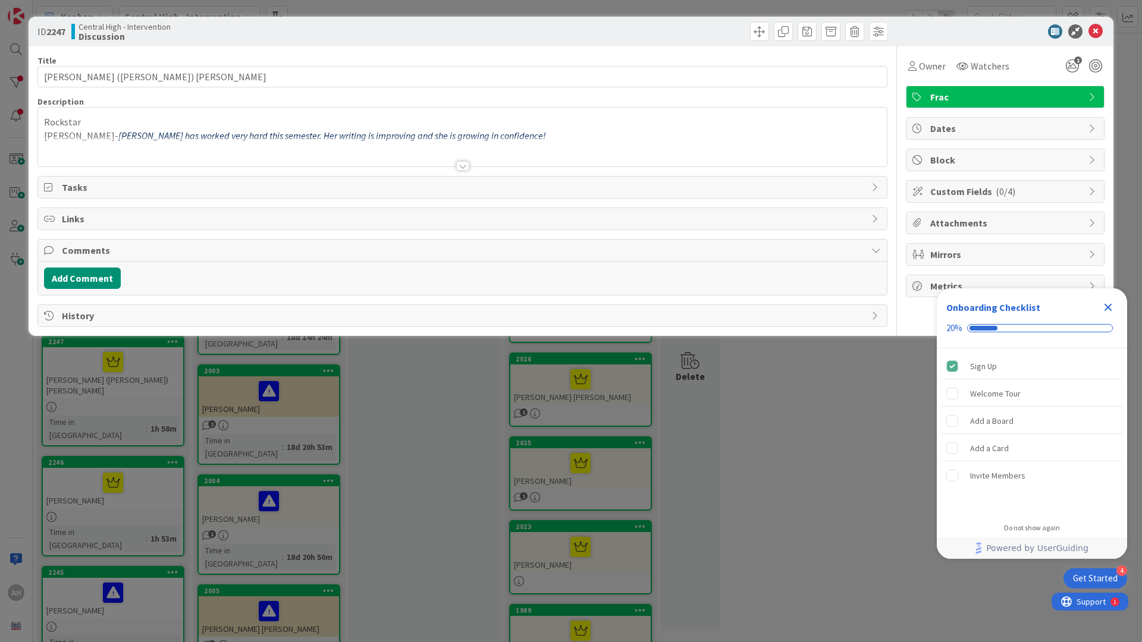
type input "[PERSON_NAME] ([PERSON_NAME]) [PERSON_NAME]"
click at [462, 164] on div at bounding box center [462, 166] width 13 height 10
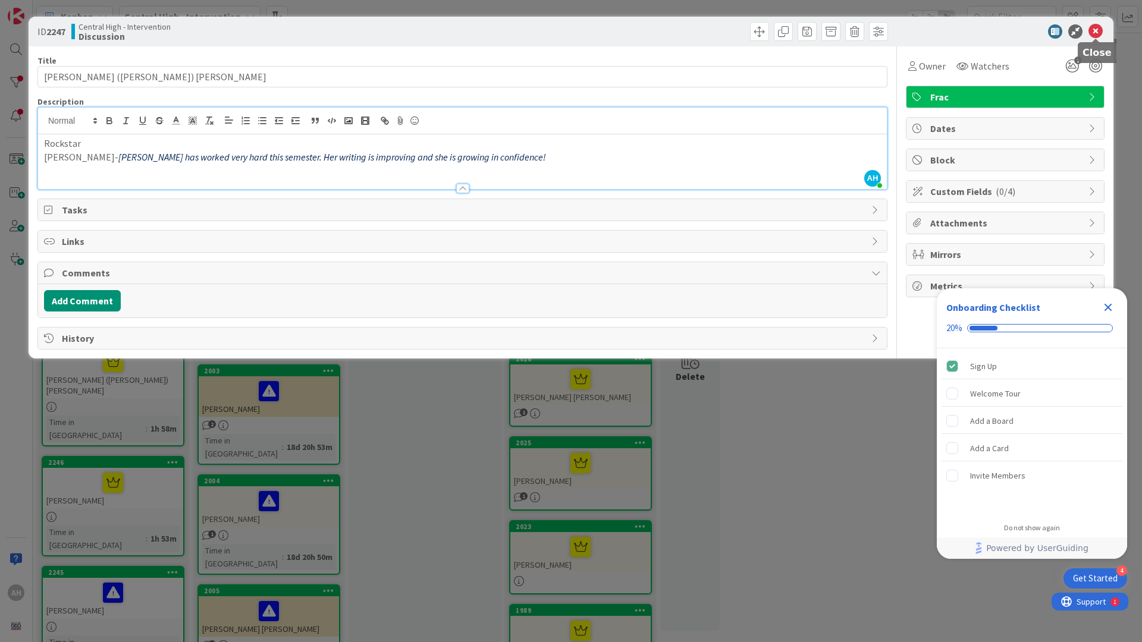
click at [1102, 33] on div at bounding box center [999, 31] width 210 height 14
click at [1095, 33] on icon at bounding box center [1095, 31] width 14 height 14
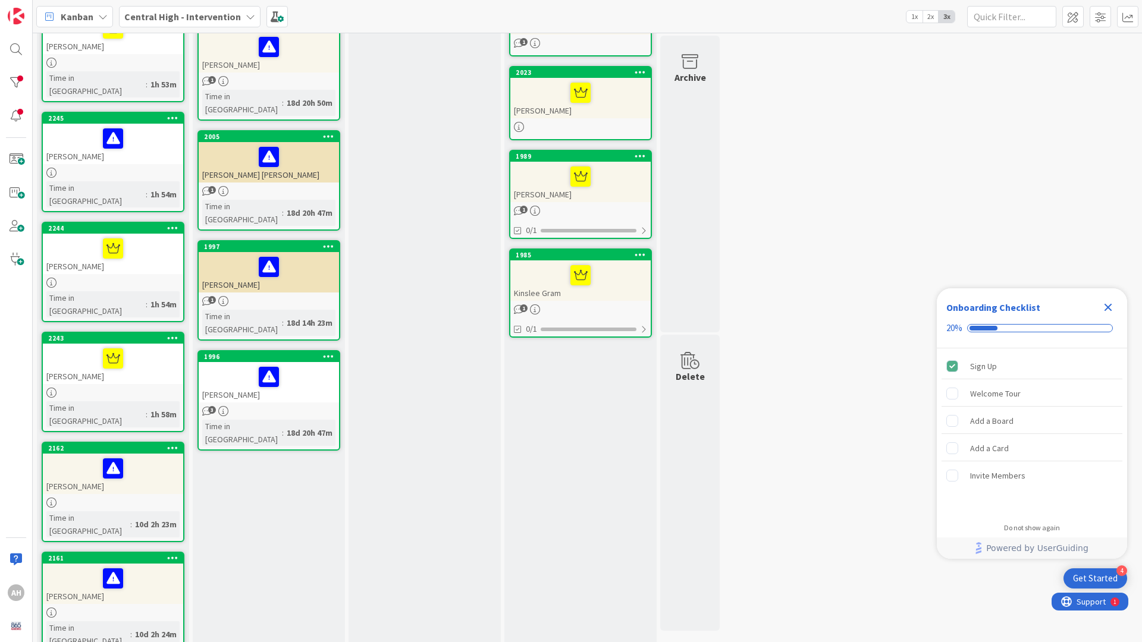
click at [104, 564] on div "[PERSON_NAME]" at bounding box center [113, 584] width 140 height 40
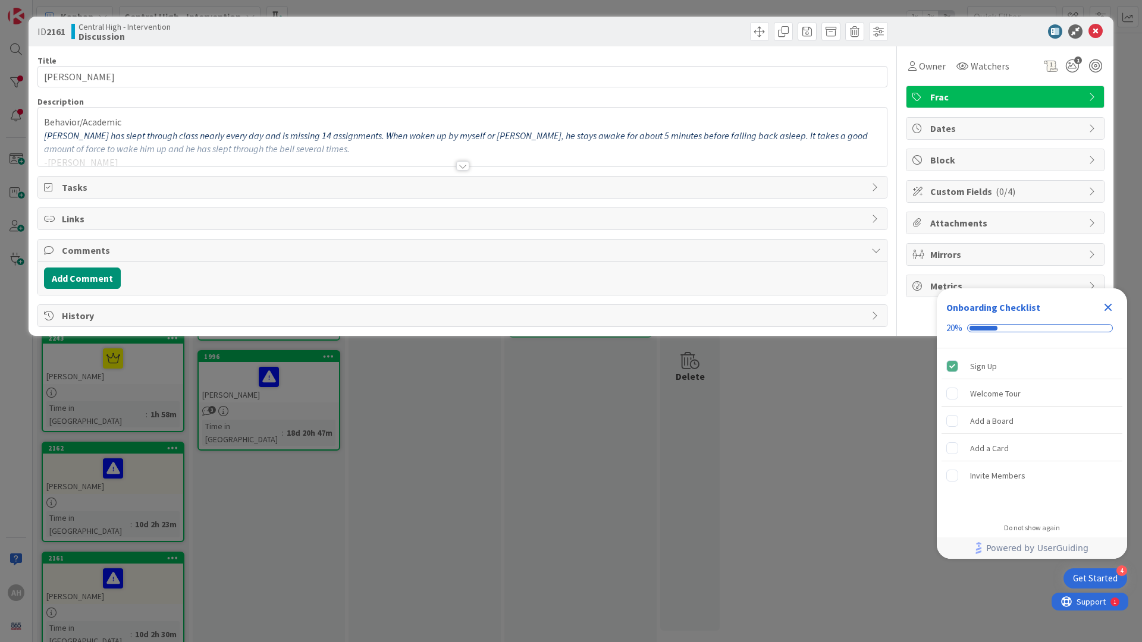
click at [462, 167] on div at bounding box center [462, 166] width 13 height 10
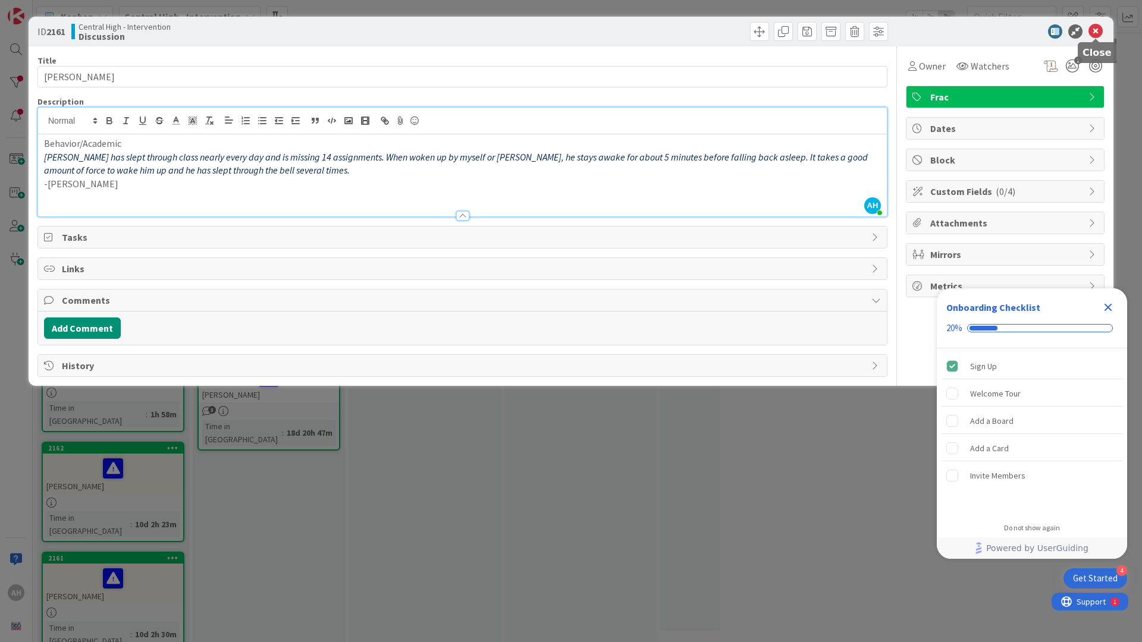
click at [1095, 30] on icon at bounding box center [1095, 31] width 14 height 14
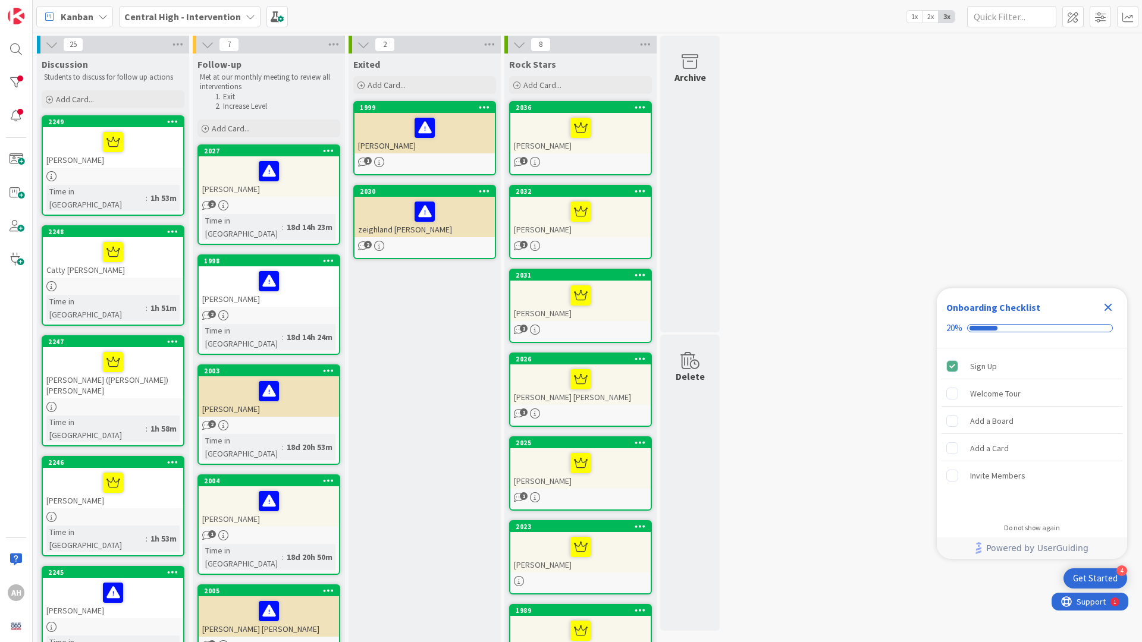
click at [438, 160] on div "1" at bounding box center [424, 162] width 140 height 10
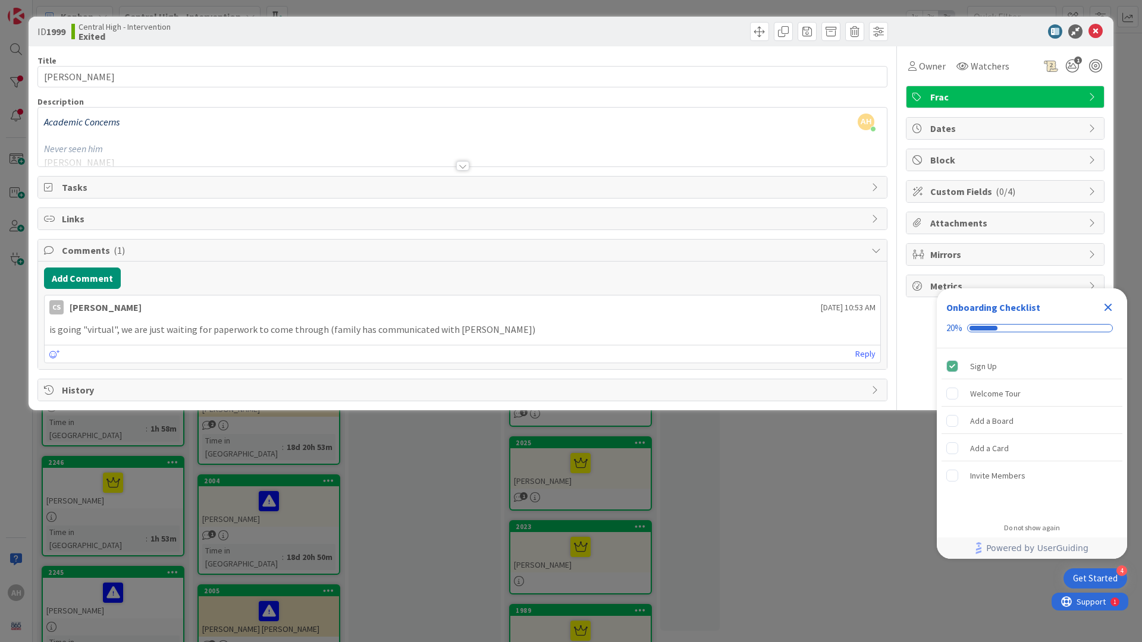
click at [465, 164] on div at bounding box center [462, 166] width 13 height 10
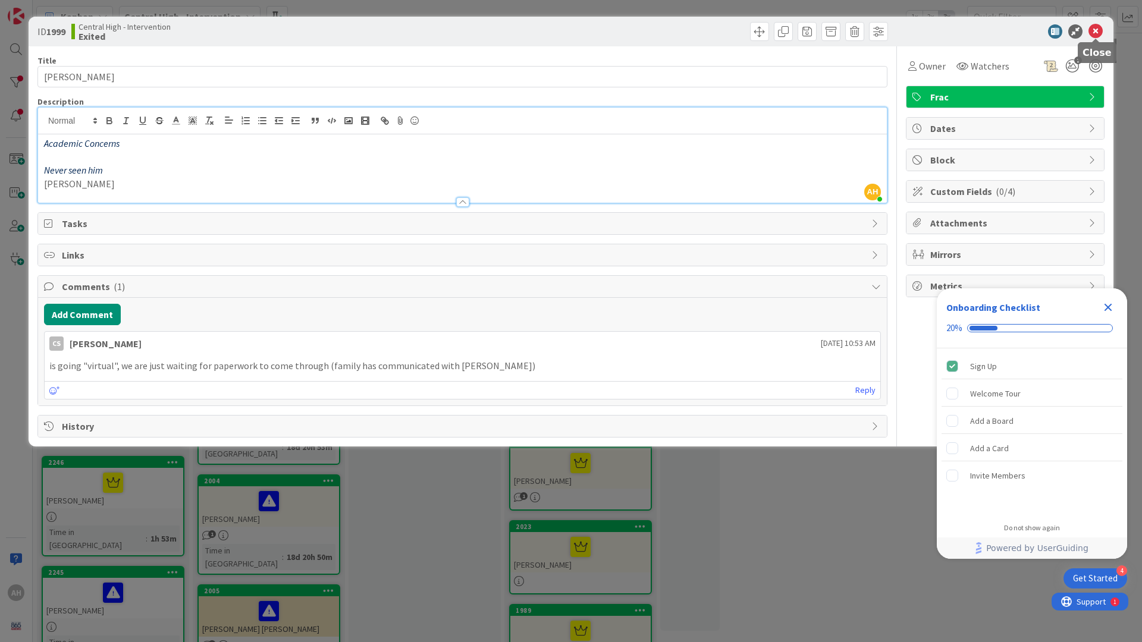
click at [1097, 29] on icon at bounding box center [1095, 31] width 14 height 14
